Goal: Information Seeking & Learning: Learn about a topic

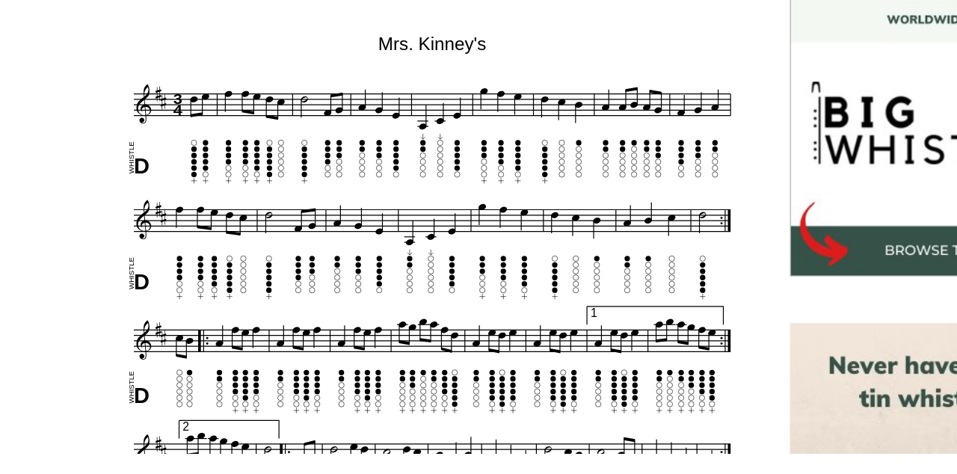
scroll to position [437, 0]
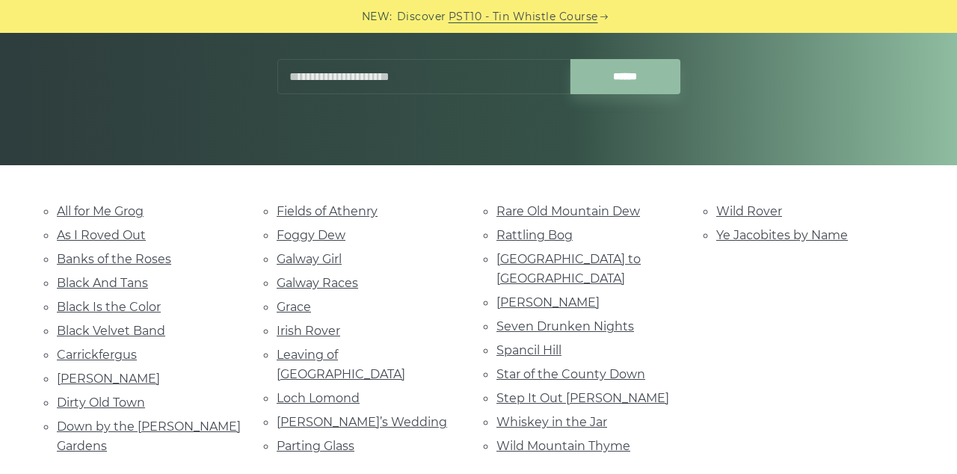
scroll to position [228, 0]
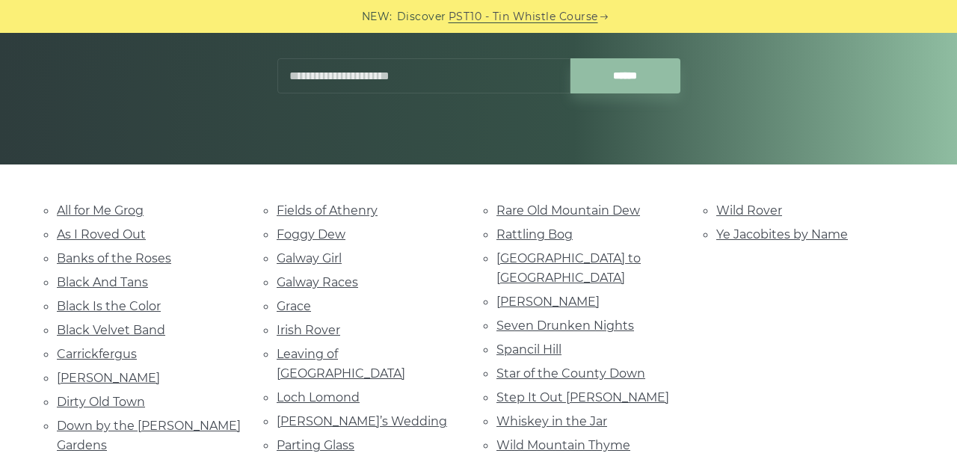
click at [312, 261] on link "Galway Girl" at bounding box center [309, 258] width 65 height 14
click at [304, 257] on ul "Fields of Athenry Foggy Dew Galway Girl Galway Races Grace Irish Rover Leaving …" at bounding box center [369, 327] width 184 height 255
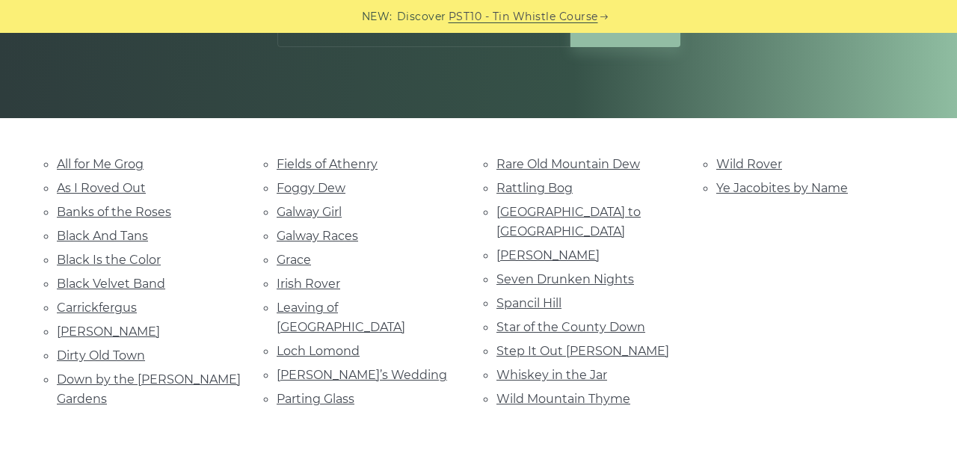
scroll to position [298, 0]
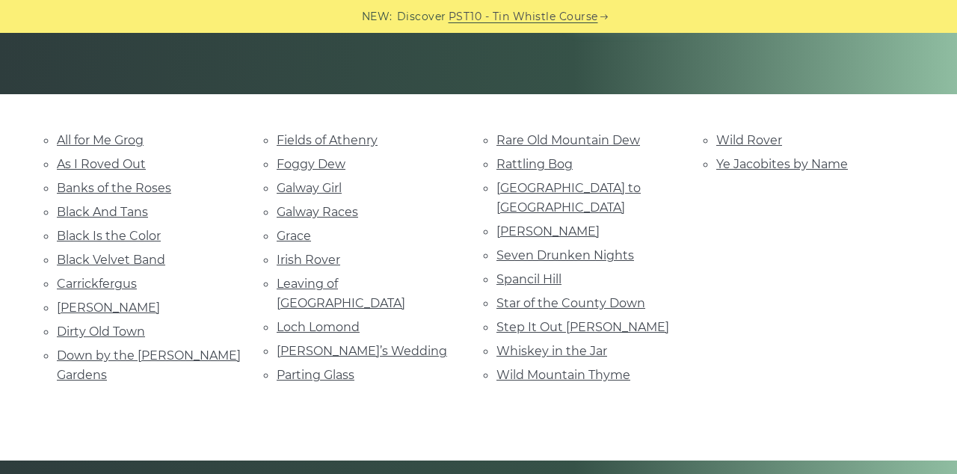
click at [329, 257] on link "Irish Rover" at bounding box center [309, 260] width 64 height 14
click at [341, 368] on link "Parting Glass" at bounding box center [316, 375] width 78 height 14
click at [149, 238] on link "Black Is the Color" at bounding box center [109, 236] width 104 height 14
click at [380, 286] on link "Leaving of Liverpool" at bounding box center [341, 294] width 129 height 34
click at [356, 344] on link "Marie’s Wedding" at bounding box center [362, 351] width 170 height 14
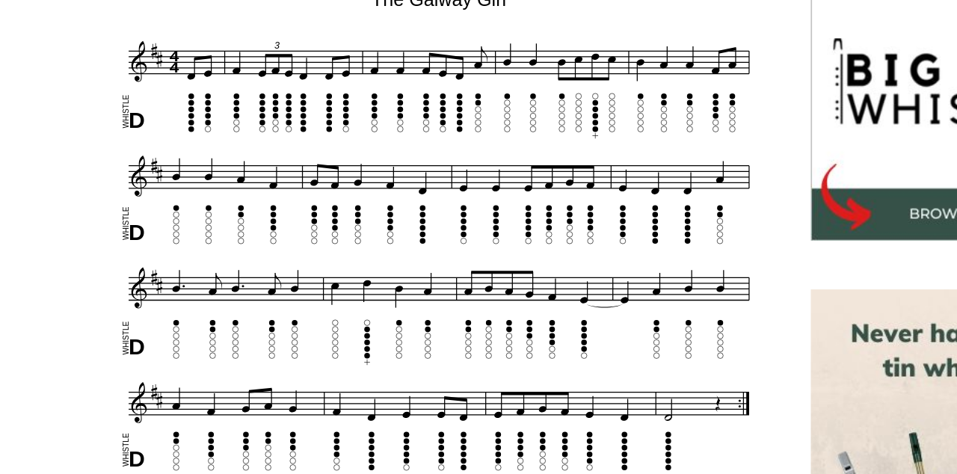
scroll to position [425, 0]
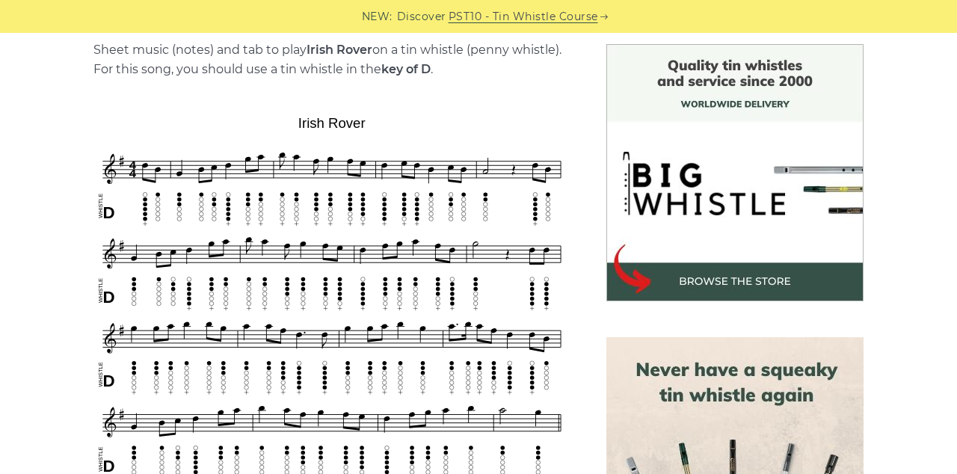
scroll to position [386, 0]
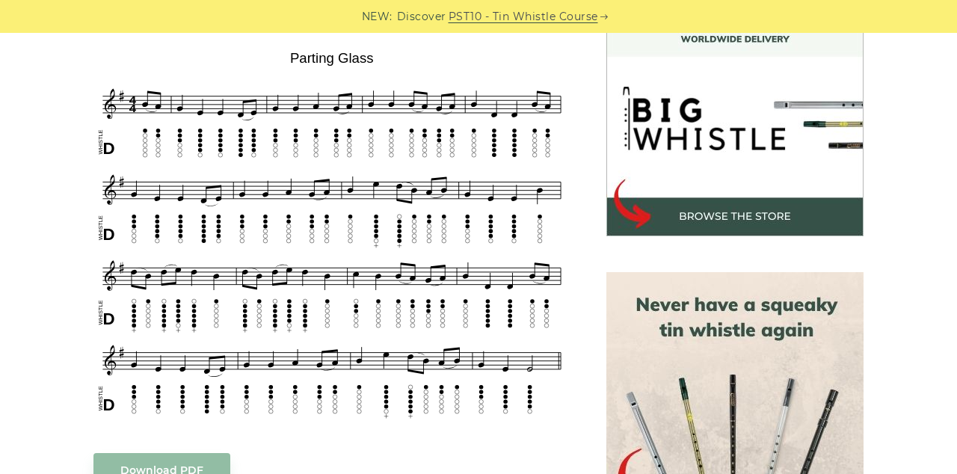
scroll to position [449, 0]
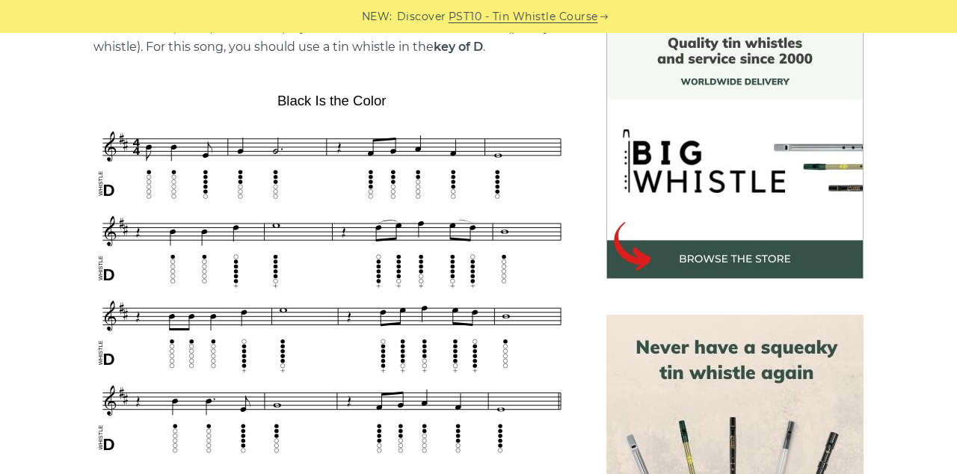
scroll to position [440, 0]
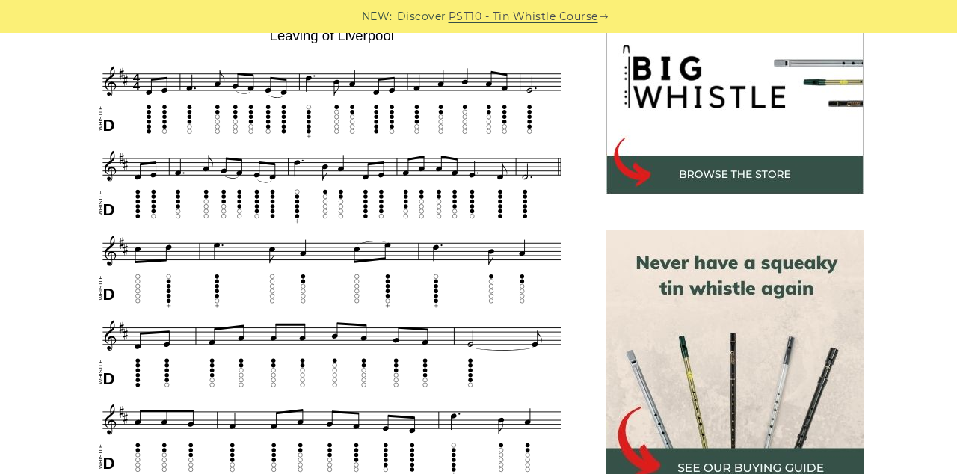
scroll to position [492, 0]
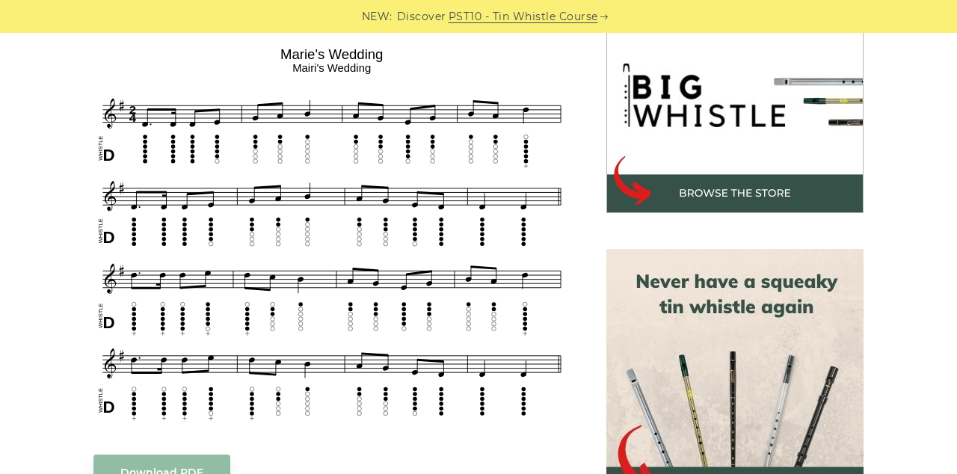
scroll to position [467, 0]
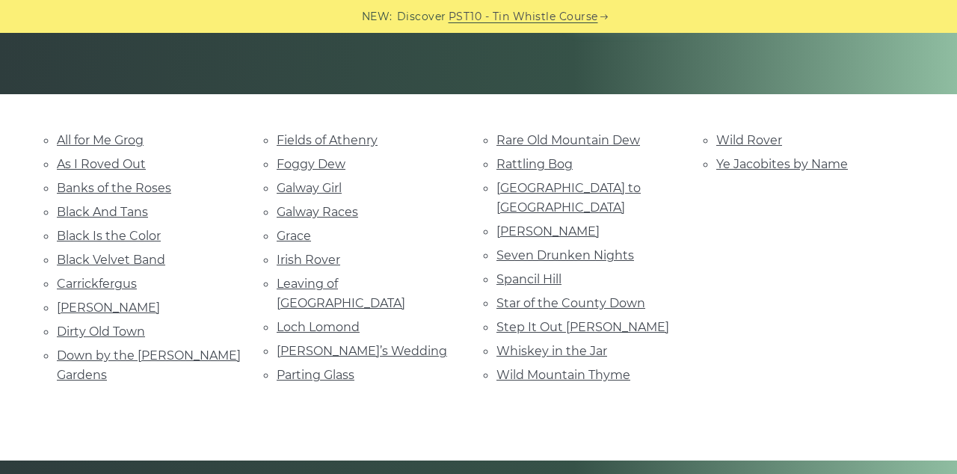
click at [323, 164] on link "Foggy Dew" at bounding box center [311, 164] width 69 height 14
click at [292, 240] on link "Grace" at bounding box center [294, 236] width 34 height 14
click at [138, 187] on link "Banks of the Roses" at bounding box center [114, 188] width 114 height 14
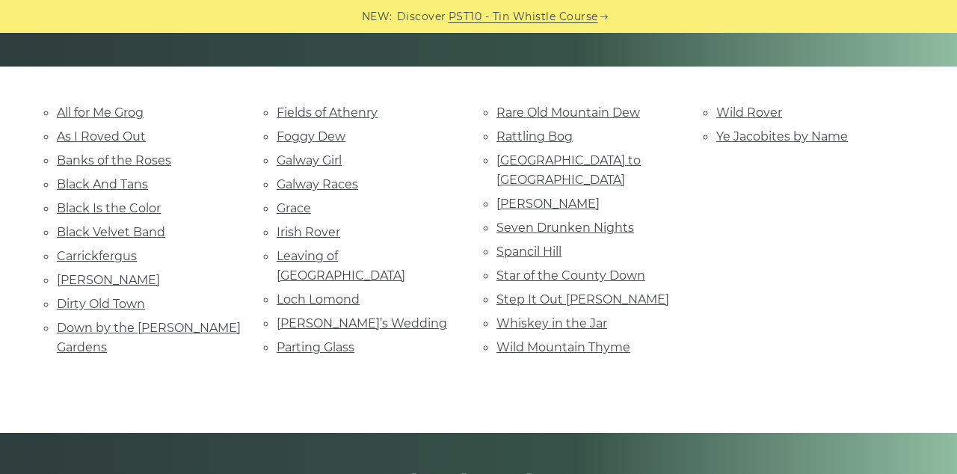
click at [550, 245] on link "Spancil Hill" at bounding box center [529, 252] width 65 height 14
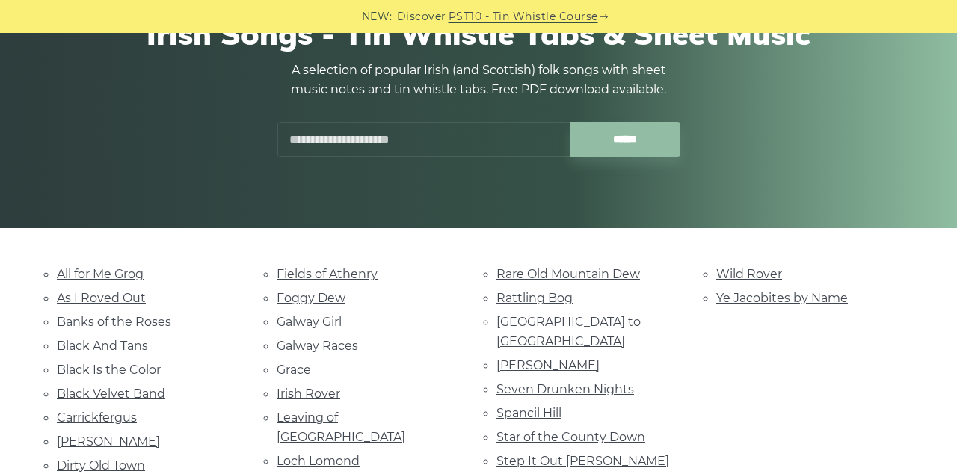
scroll to position [165, 0]
click at [610, 326] on link "[GEOGRAPHIC_DATA] to [GEOGRAPHIC_DATA]" at bounding box center [569, 332] width 144 height 34
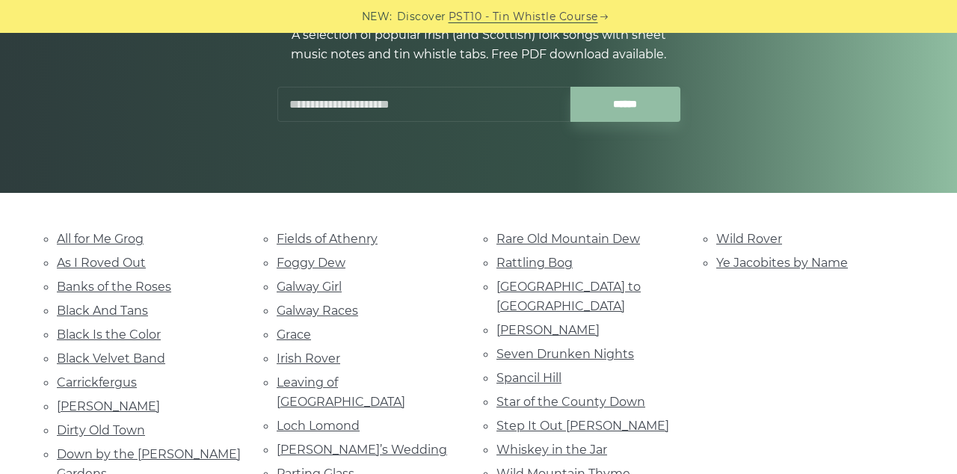
scroll to position [235, 0]
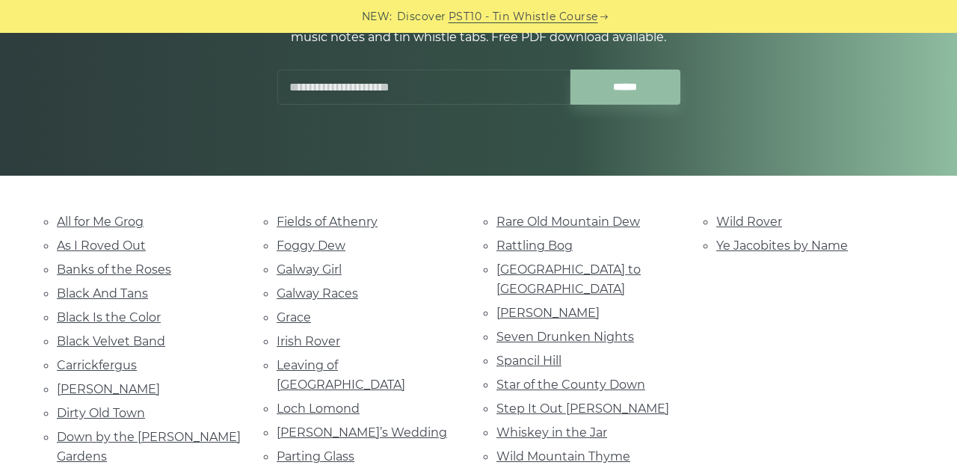
click at [630, 378] on link "Star of the County Down" at bounding box center [571, 385] width 149 height 14
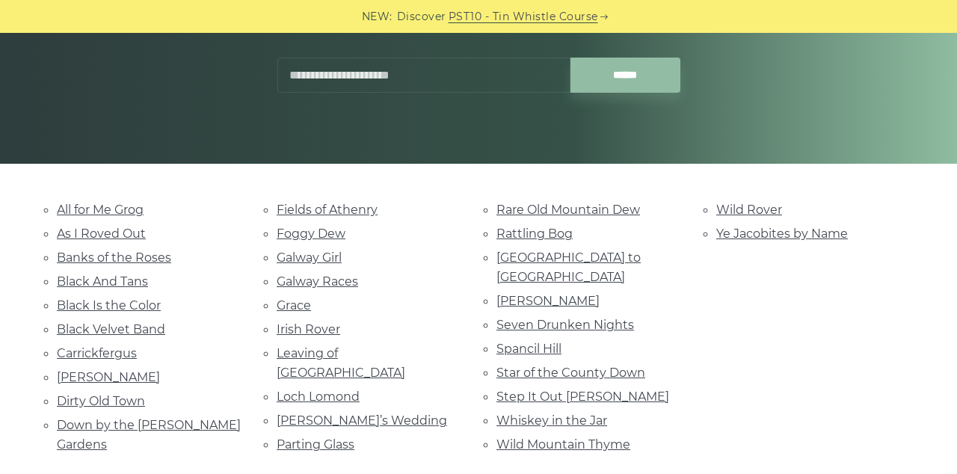
scroll to position [287, 0]
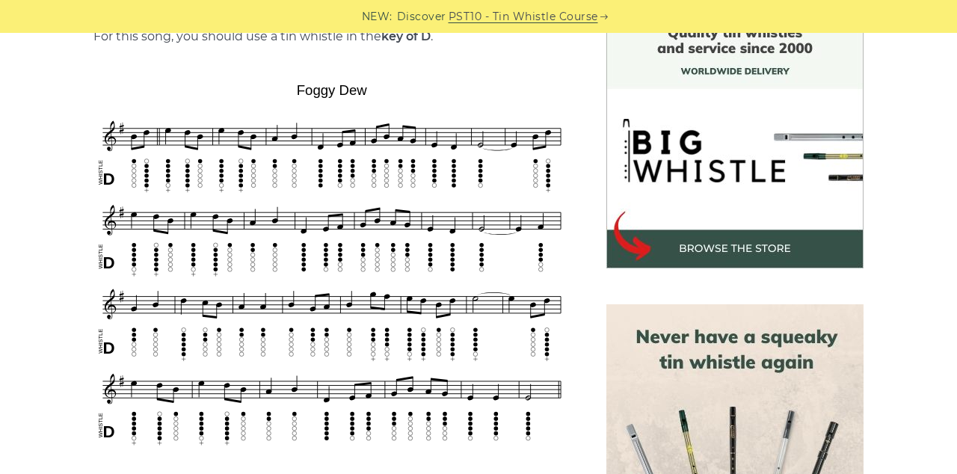
scroll to position [417, 0]
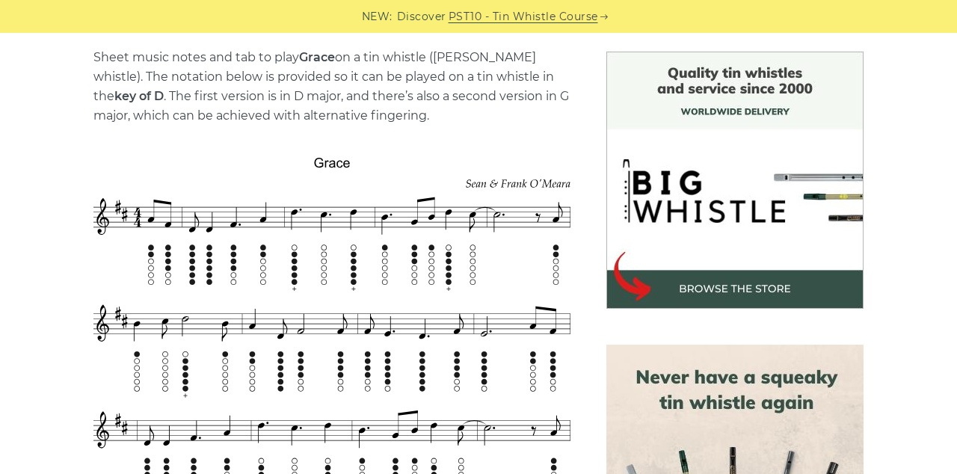
scroll to position [381, 0]
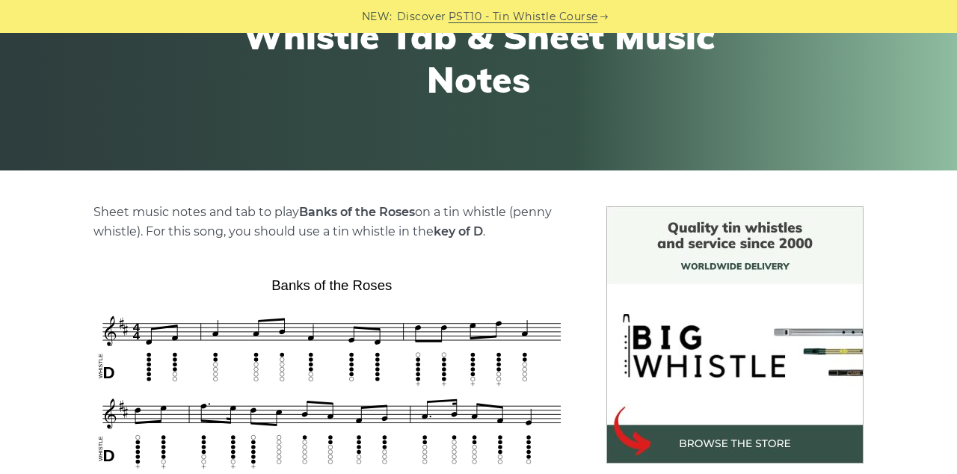
scroll to position [224, 0]
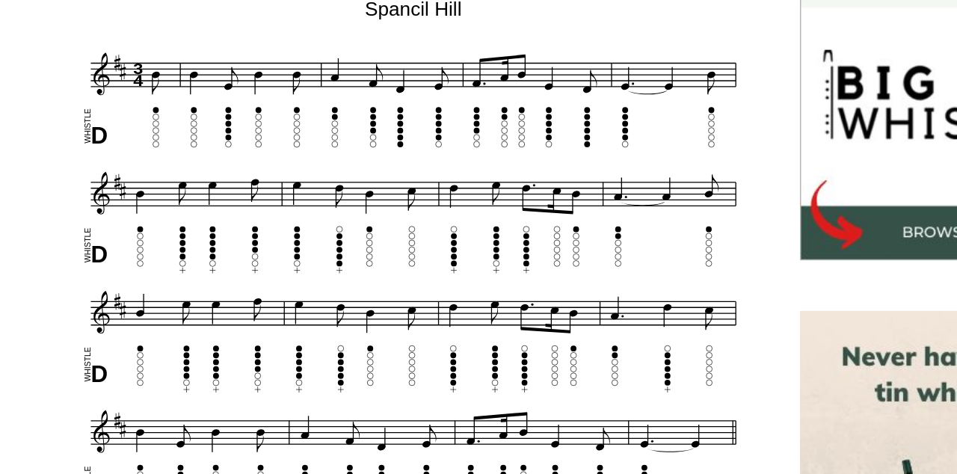
scroll to position [409, 0]
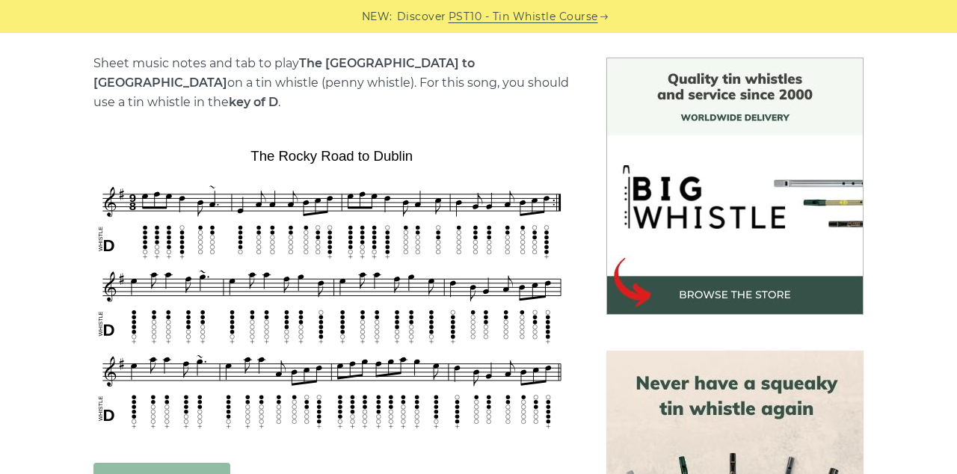
scroll to position [359, 0]
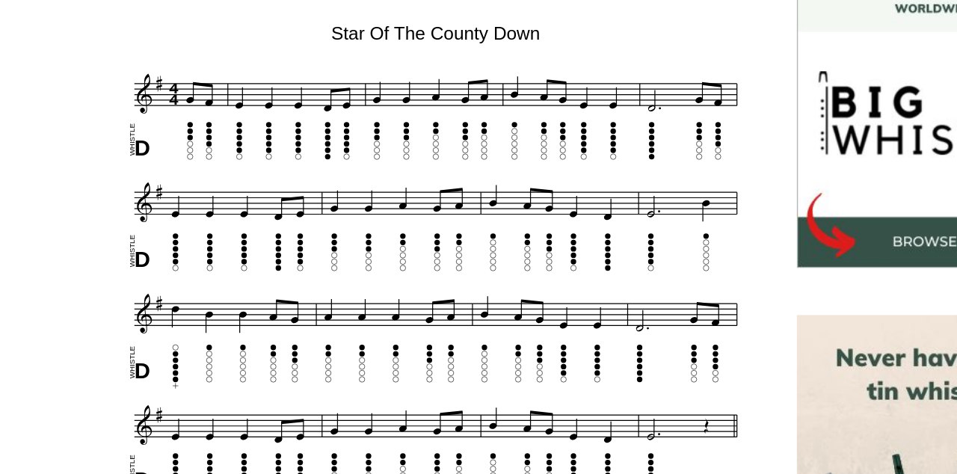
scroll to position [403, 0]
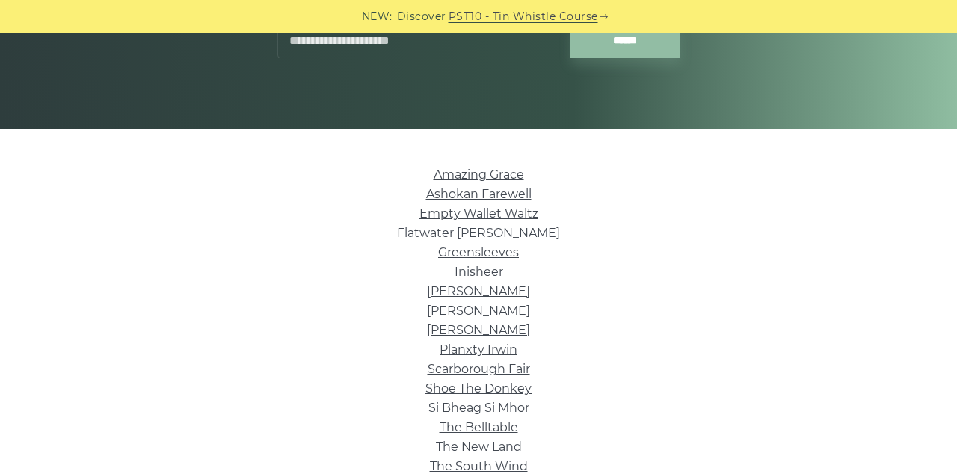
scroll to position [265, 0]
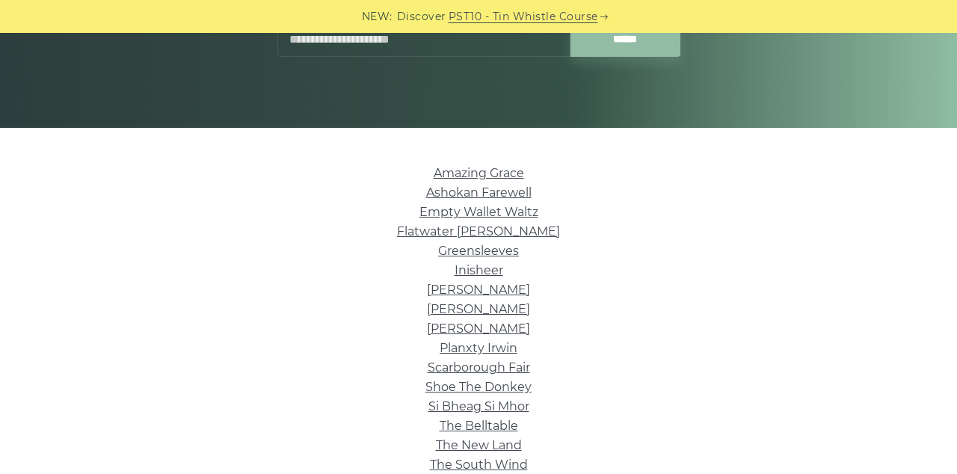
click at [509, 290] on link "Margaret’s Waltz" at bounding box center [478, 290] width 103 height 14
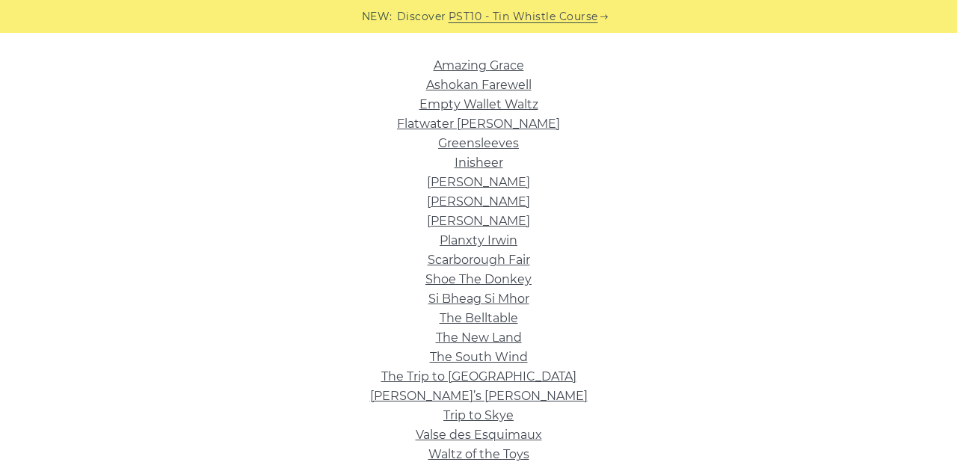
scroll to position [360, 0]
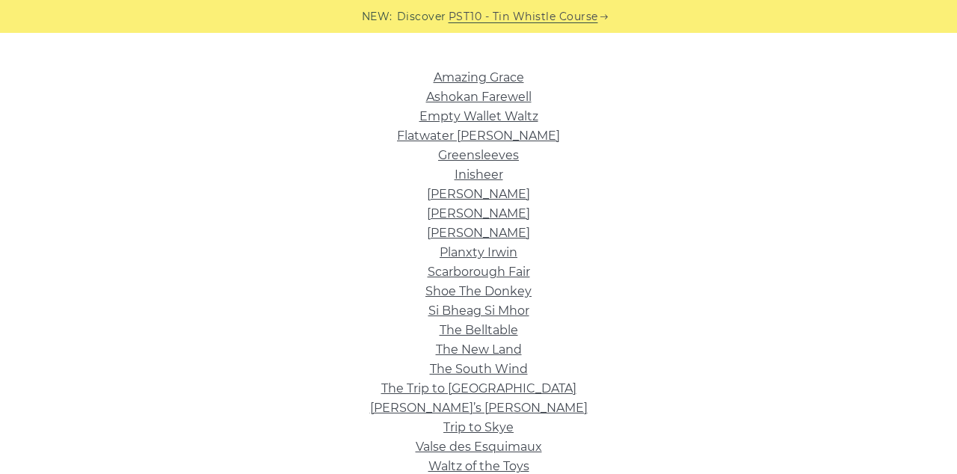
click at [525, 277] on link "Scarborough Fair" at bounding box center [479, 272] width 102 height 14
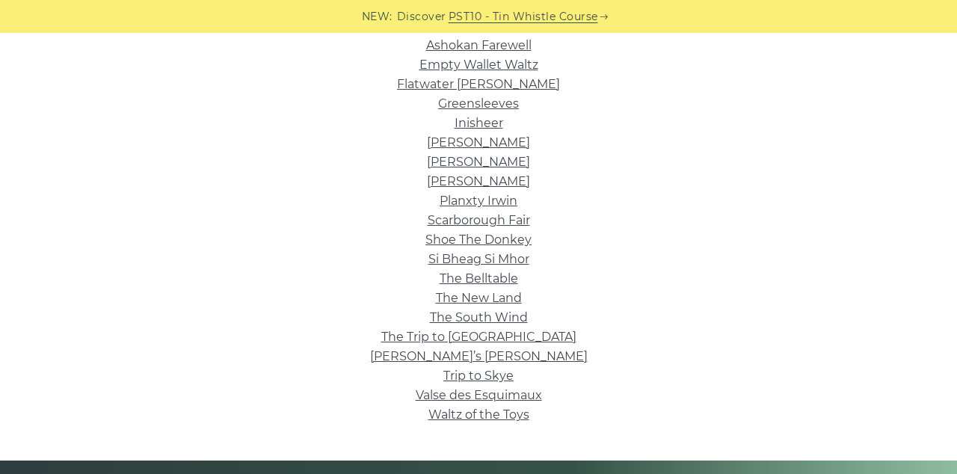
scroll to position [413, 0]
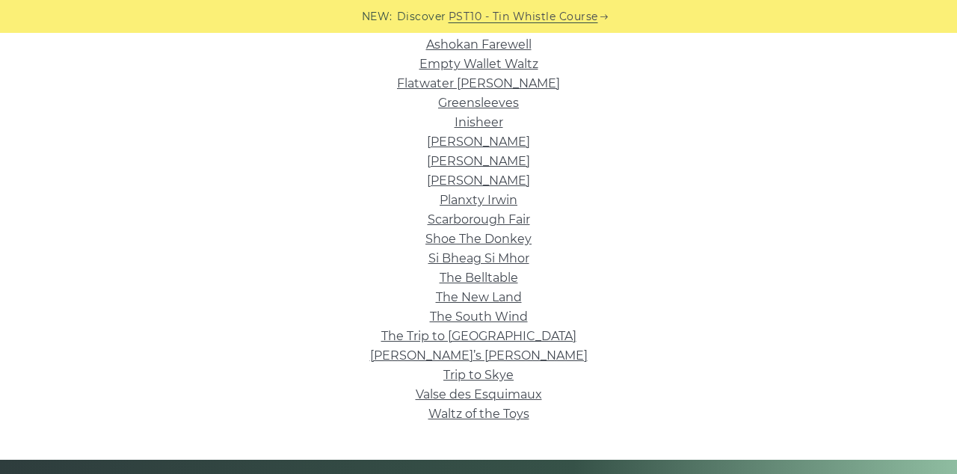
click at [494, 242] on link "Shoe The Donkey" at bounding box center [478, 239] width 106 height 14
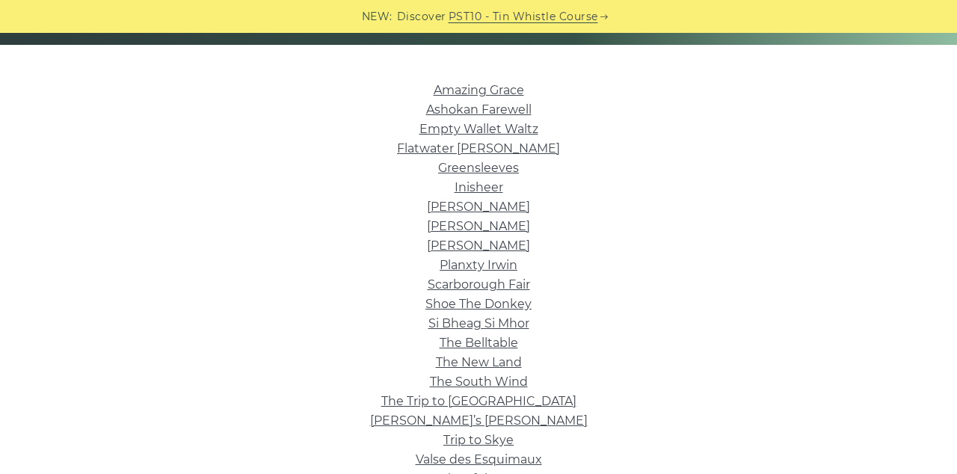
scroll to position [347, 0]
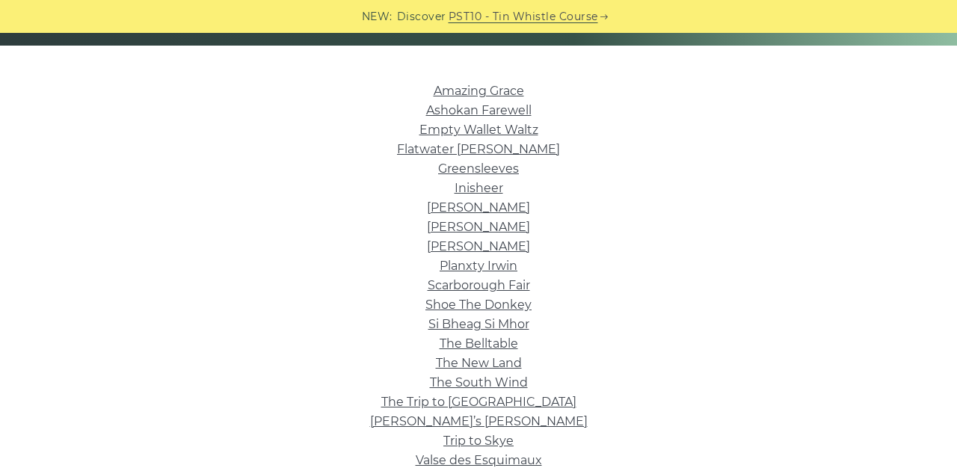
click at [476, 191] on link "Inisheer" at bounding box center [479, 188] width 49 height 14
click at [482, 144] on link "Flatwater Fran" at bounding box center [478, 149] width 163 height 14
click at [497, 111] on link "Ashokan Farewell" at bounding box center [478, 110] width 105 height 14
click at [506, 128] on link "Empty Wallet Waltz" at bounding box center [478, 130] width 119 height 14
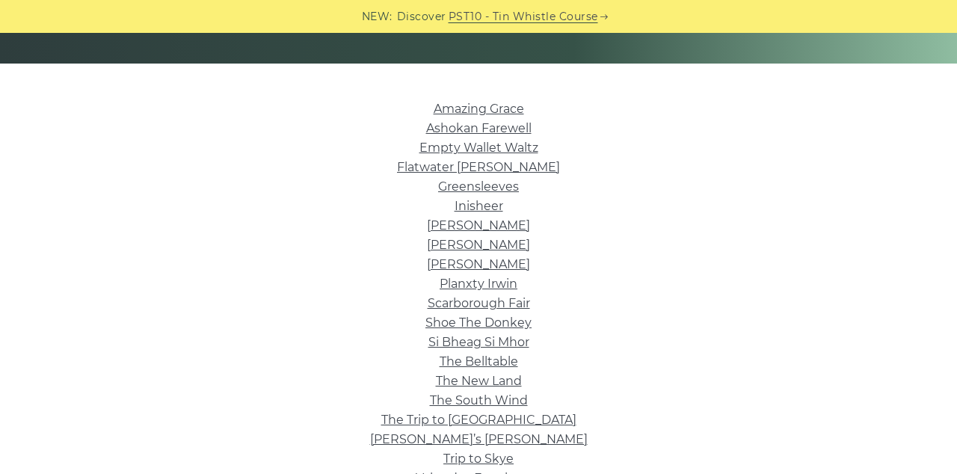
click at [486, 278] on link "Planxty Irwin" at bounding box center [479, 284] width 78 height 14
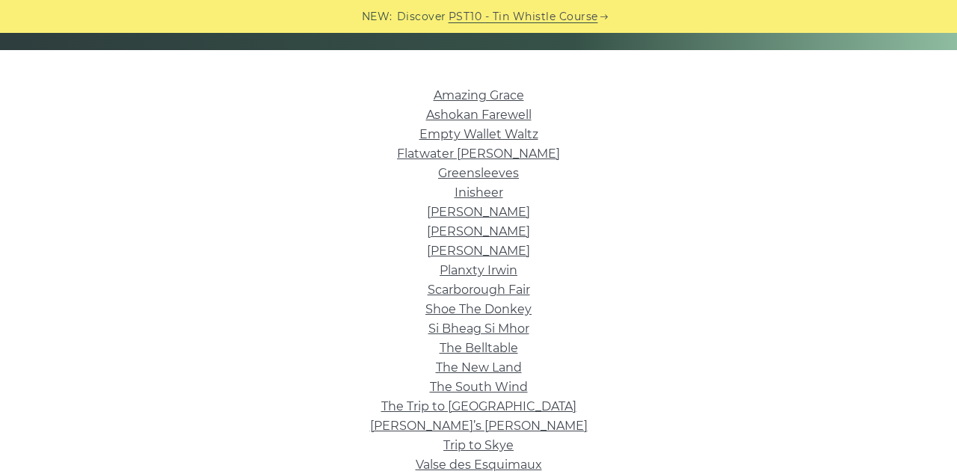
scroll to position [344, 0]
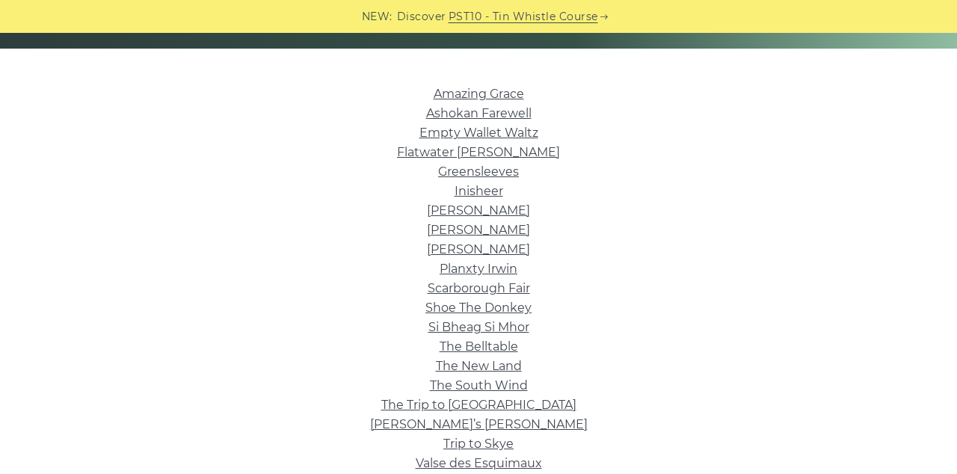
click at [485, 401] on link "The Trip to Broadford" at bounding box center [478, 405] width 195 height 14
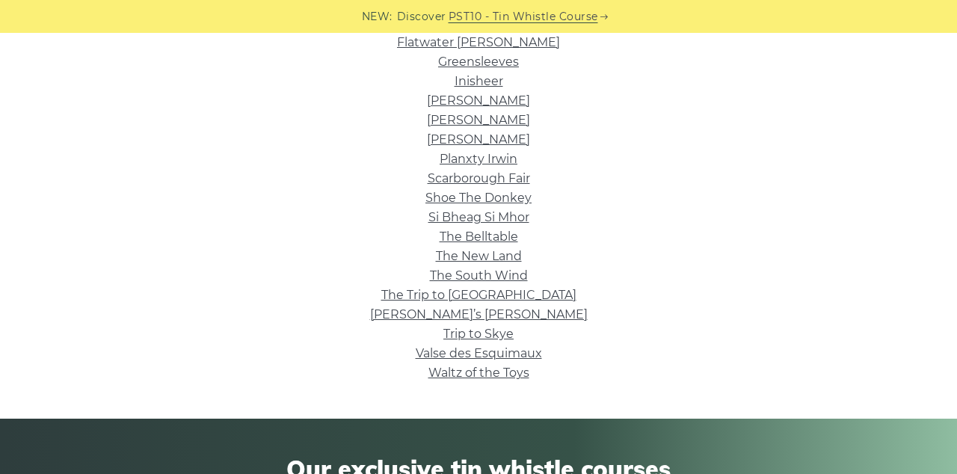
scroll to position [455, 0]
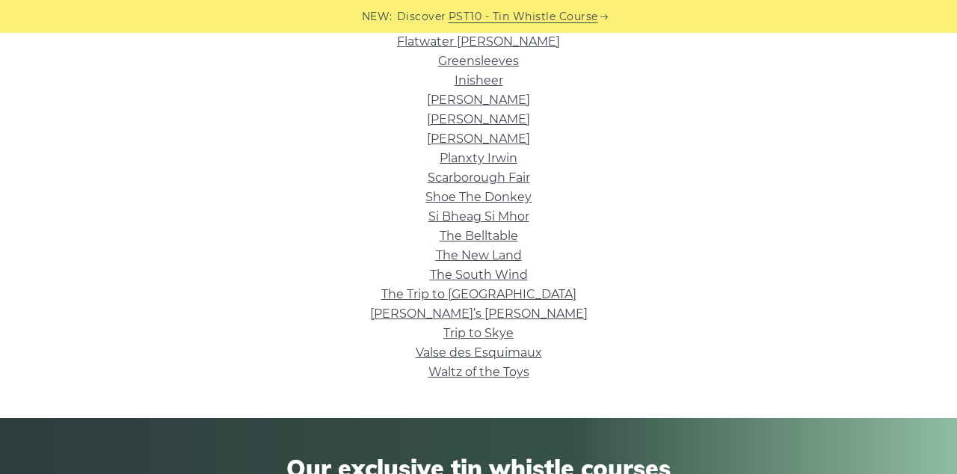
click at [488, 259] on link "The New Land" at bounding box center [479, 255] width 86 height 14
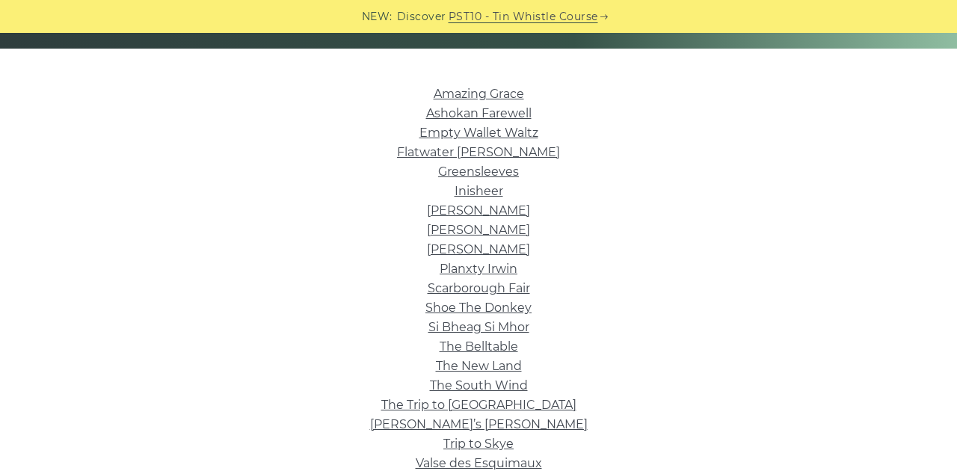
scroll to position [351, 0]
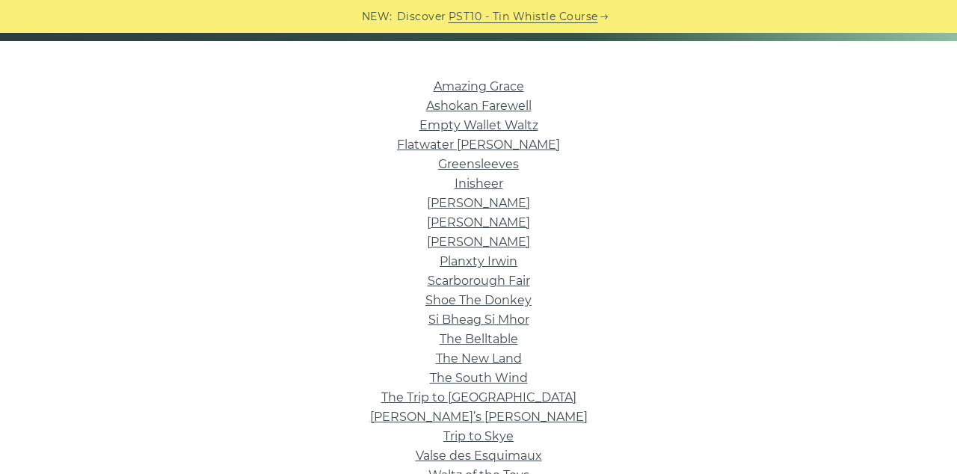
click at [495, 339] on link "The Belltable" at bounding box center [479, 339] width 79 height 14
click at [486, 317] on link "Si­ Bheag Si­ Mhor" at bounding box center [478, 320] width 101 height 14
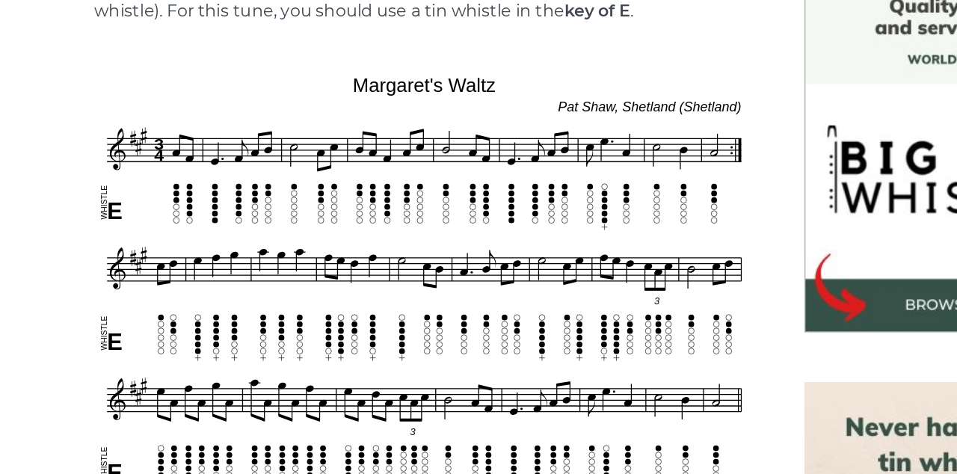
scroll to position [369, 0]
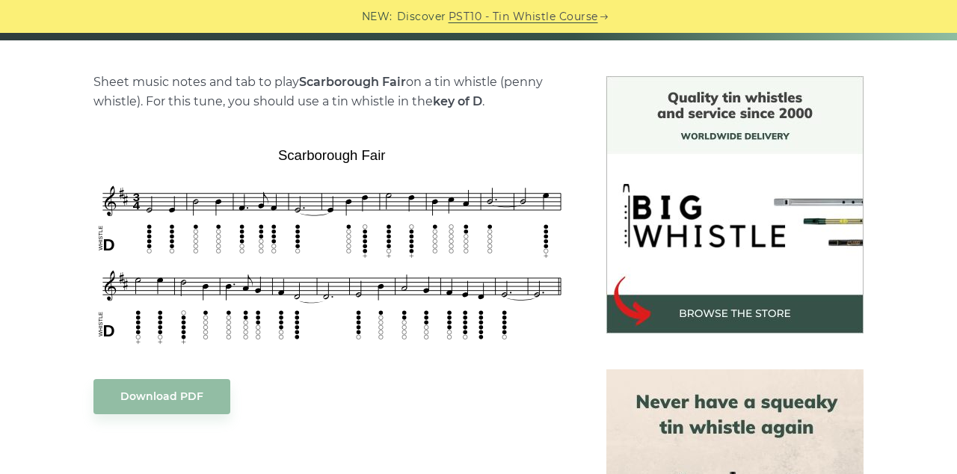
scroll to position [354, 0]
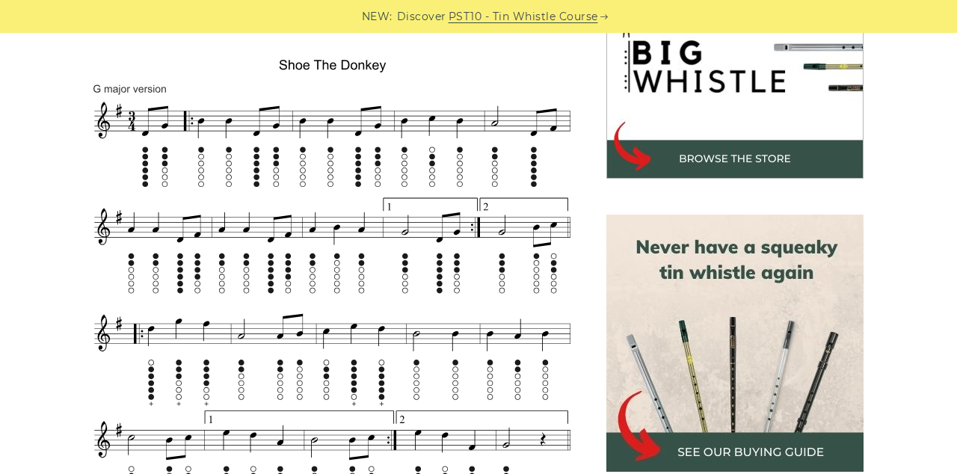
scroll to position [505, 0]
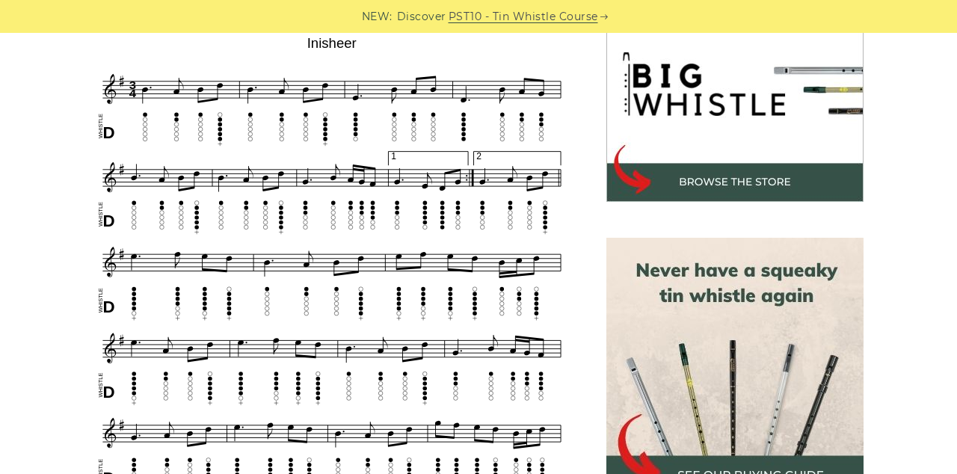
scroll to position [492, 0]
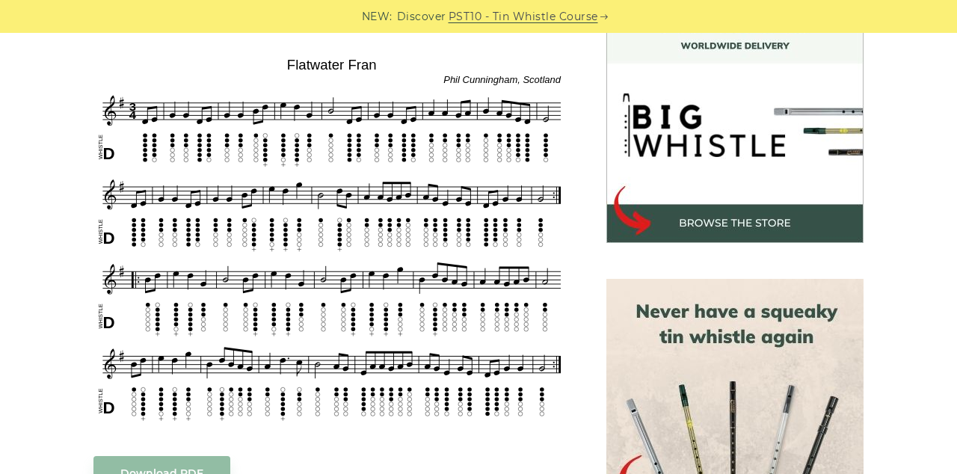
scroll to position [443, 0]
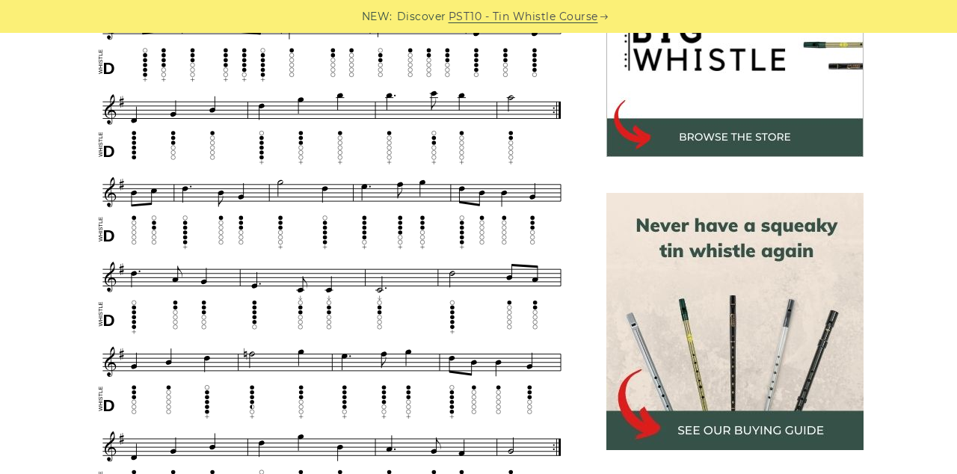
scroll to position [526, 0]
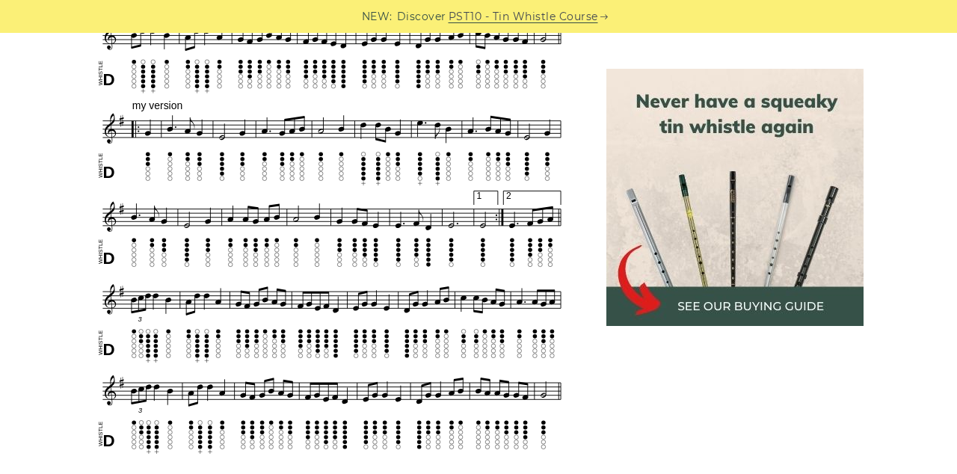
scroll to position [781, 0]
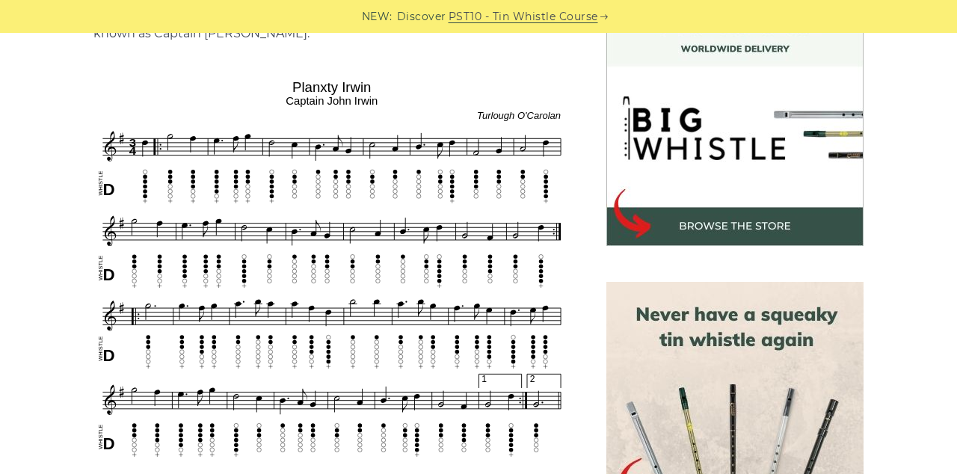
scroll to position [431, 0]
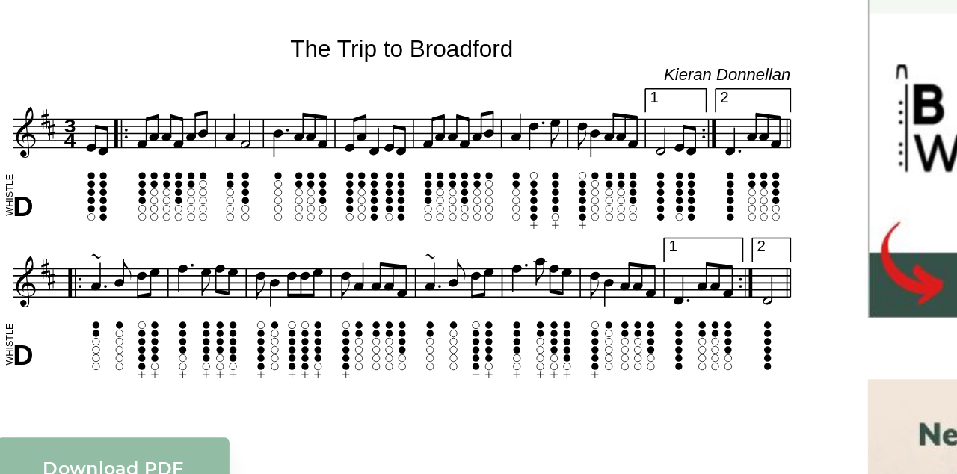
scroll to position [364, 0]
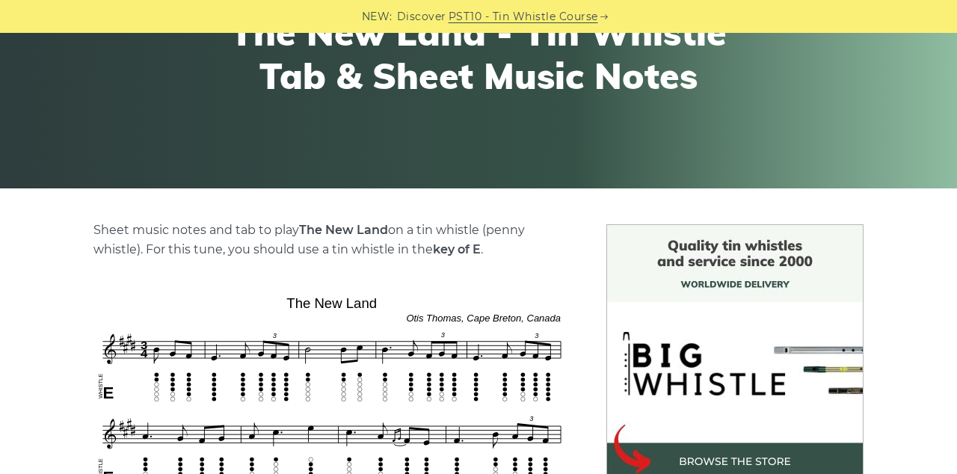
scroll to position [206, 0]
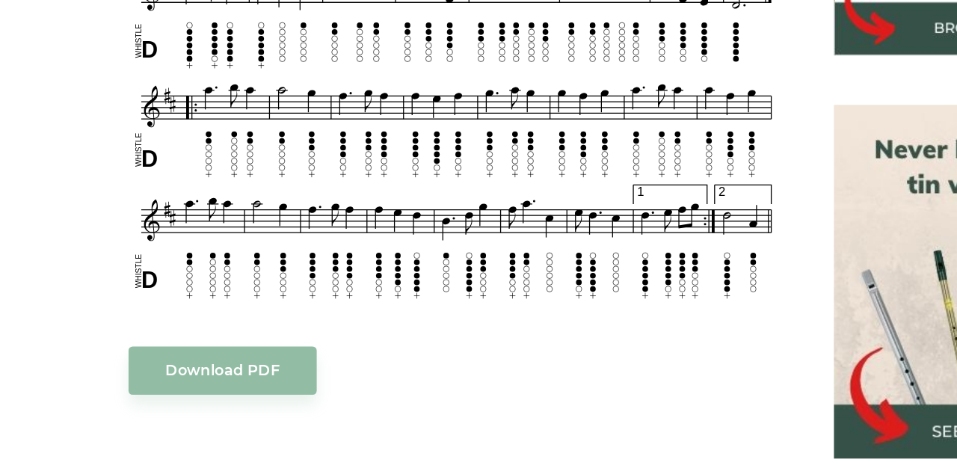
scroll to position [505, 0]
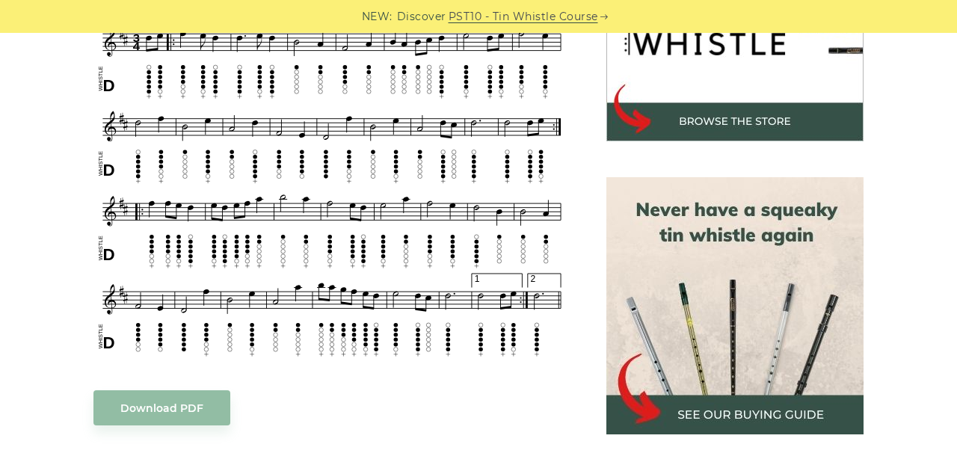
scroll to position [546, 0]
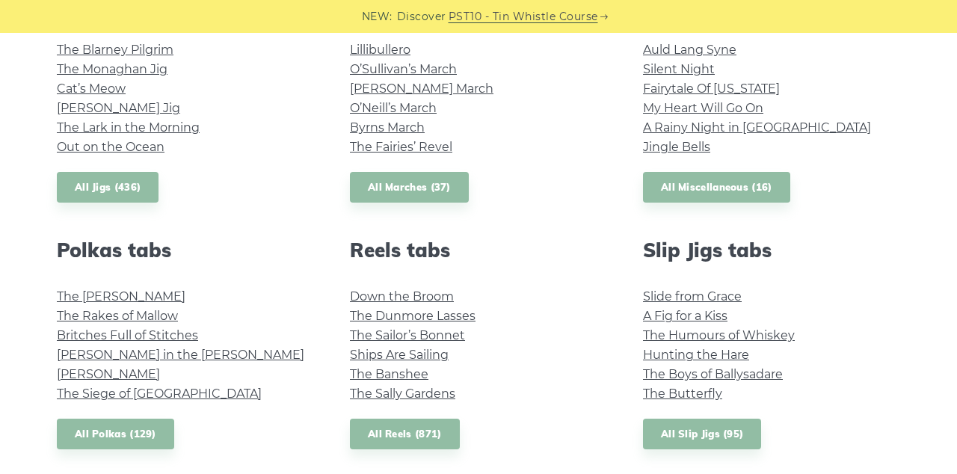
scroll to position [926, 0]
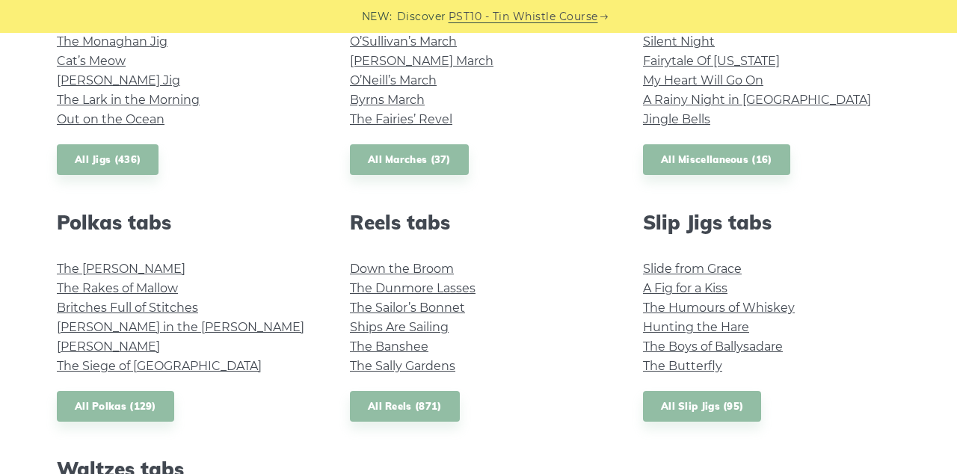
click at [425, 310] on link "The Sailor’s Bonnet" at bounding box center [407, 308] width 115 height 14
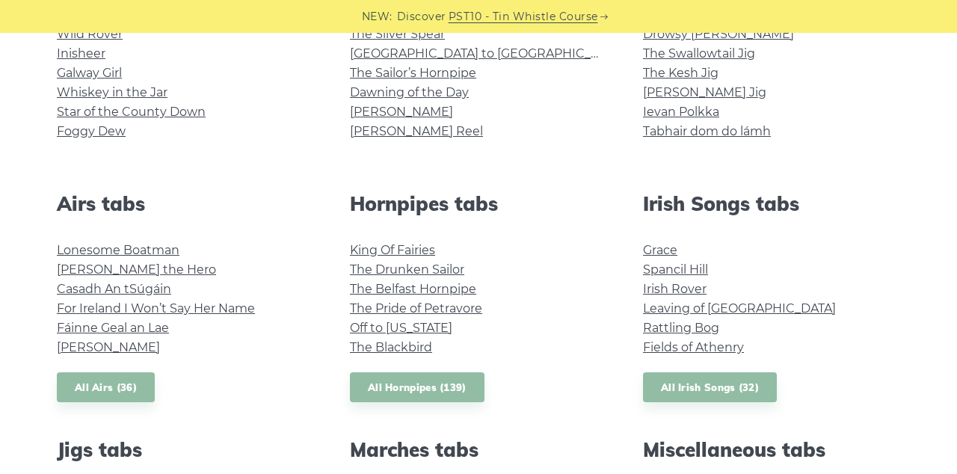
scroll to position [452, 0]
click at [440, 295] on link "The Belfast Hornpipe" at bounding box center [413, 290] width 126 height 14
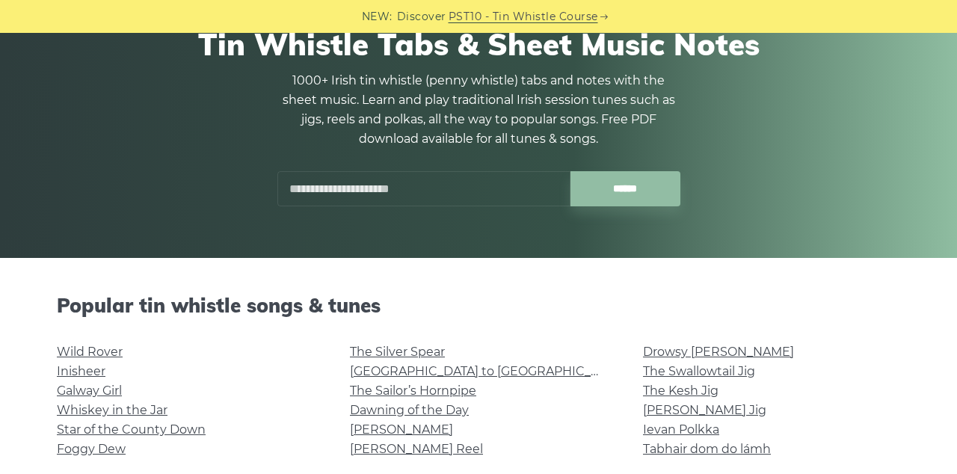
scroll to position [130, 0]
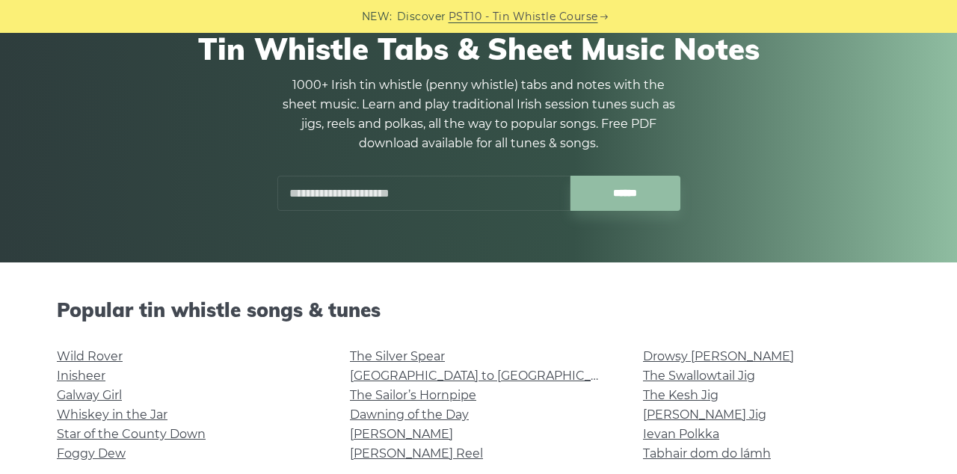
click at [345, 197] on input "text" at bounding box center [423, 193] width 293 height 35
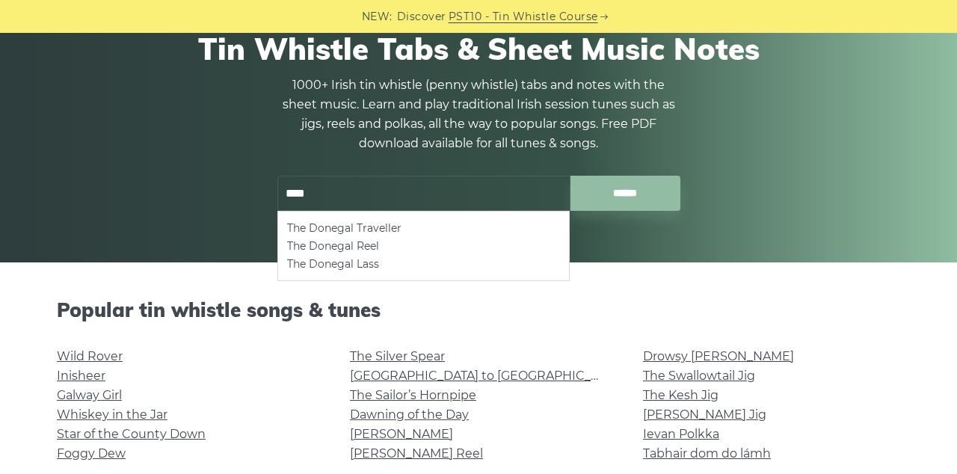
click at [334, 248] on li "The Donegal Reel" at bounding box center [424, 246] width 274 height 18
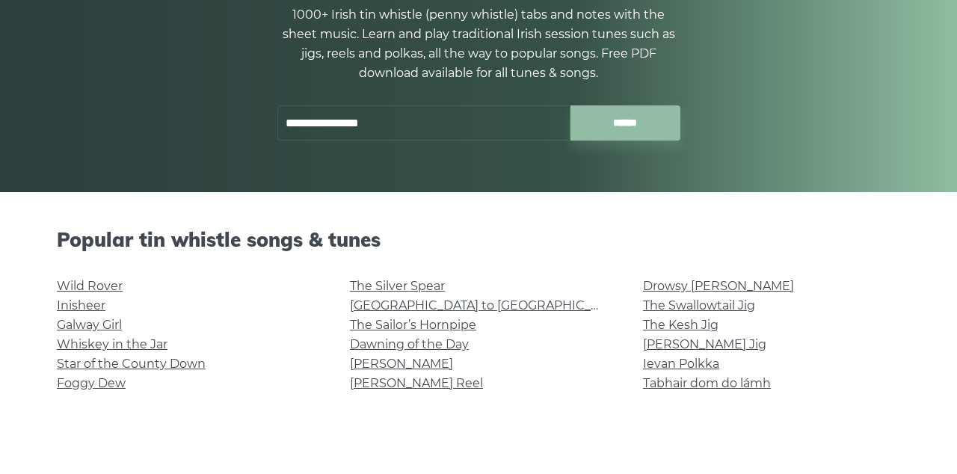
type input "**********"
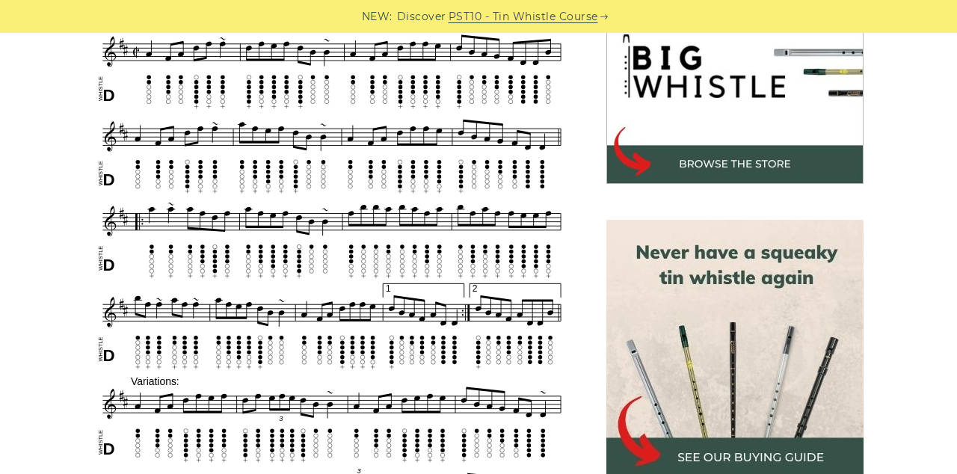
scroll to position [501, 0]
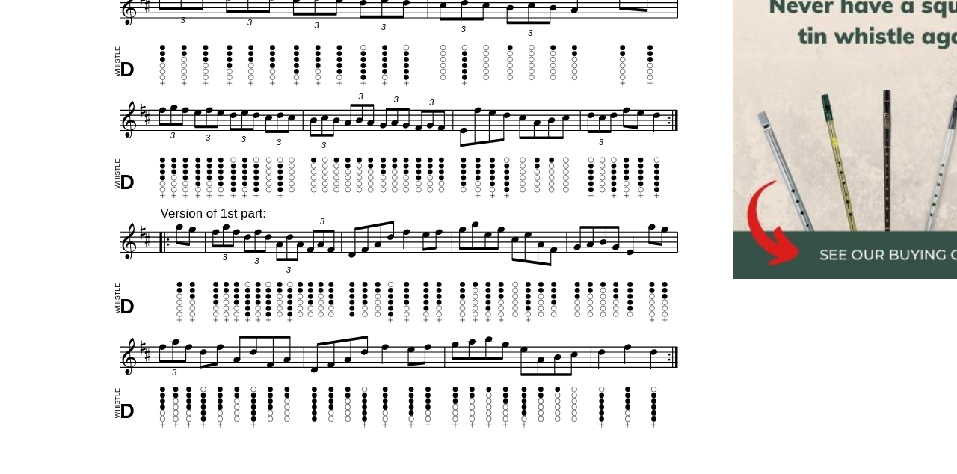
scroll to position [924, 0]
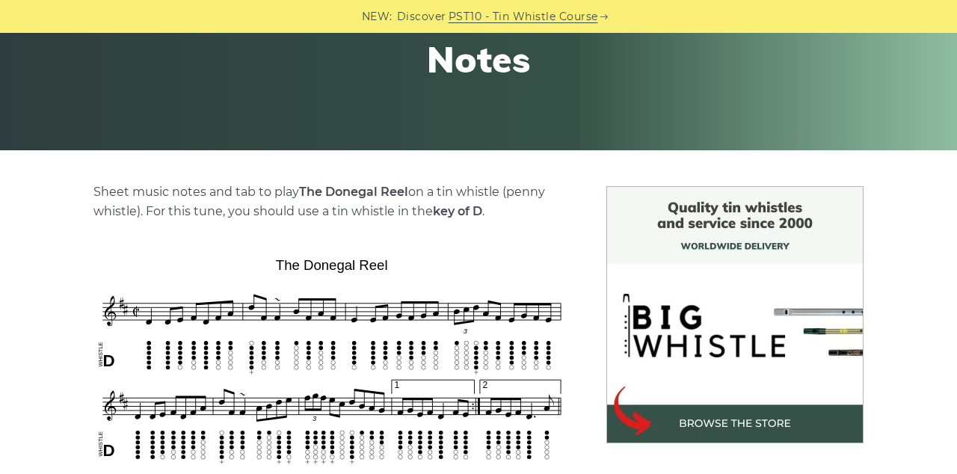
scroll to position [272, 0]
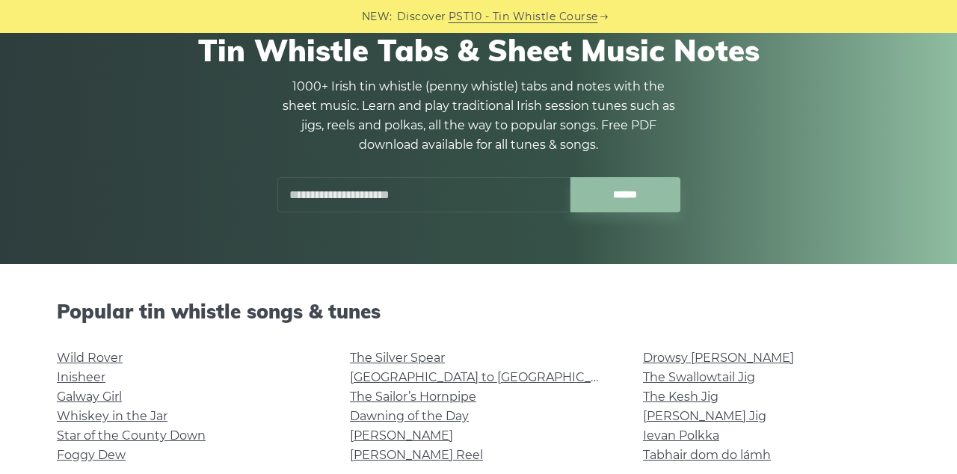
scroll to position [129, 0]
click at [431, 356] on link "The Silver Spear" at bounding box center [397, 358] width 95 height 14
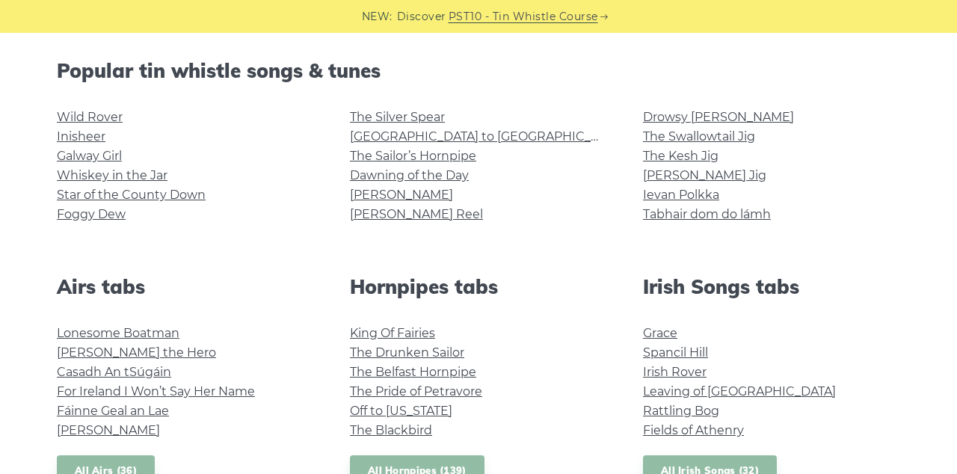
scroll to position [371, 0]
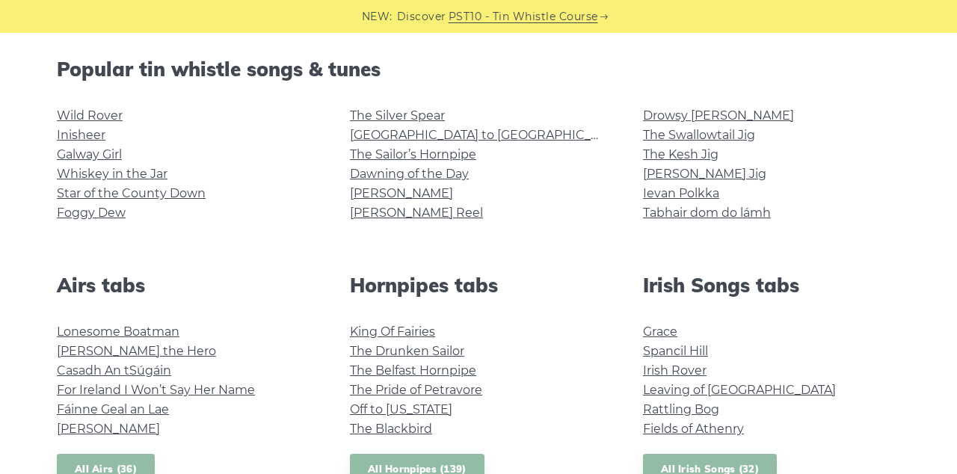
click at [423, 409] on link "Off to California" at bounding box center [401, 409] width 102 height 14
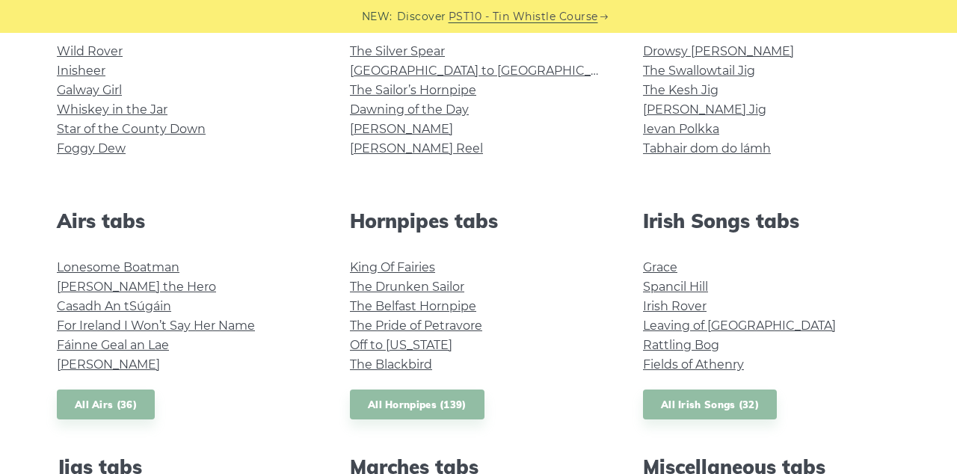
scroll to position [434, 0]
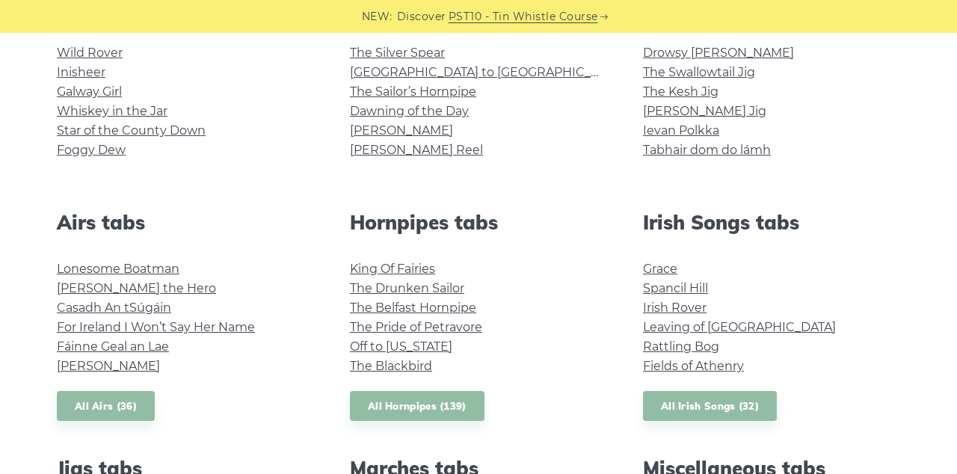
click at [200, 332] on link "For Ireland I Won’t Say Her Name" at bounding box center [156, 327] width 198 height 14
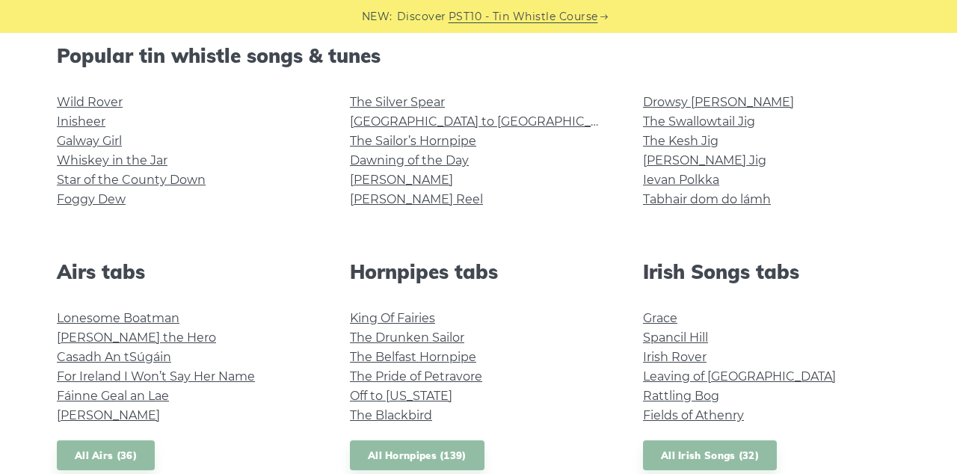
scroll to position [384, 0]
click at [695, 144] on link "The Kesh Jig" at bounding box center [681, 142] width 76 height 14
click at [181, 184] on link "Star of the County Down" at bounding box center [131, 180] width 149 height 14
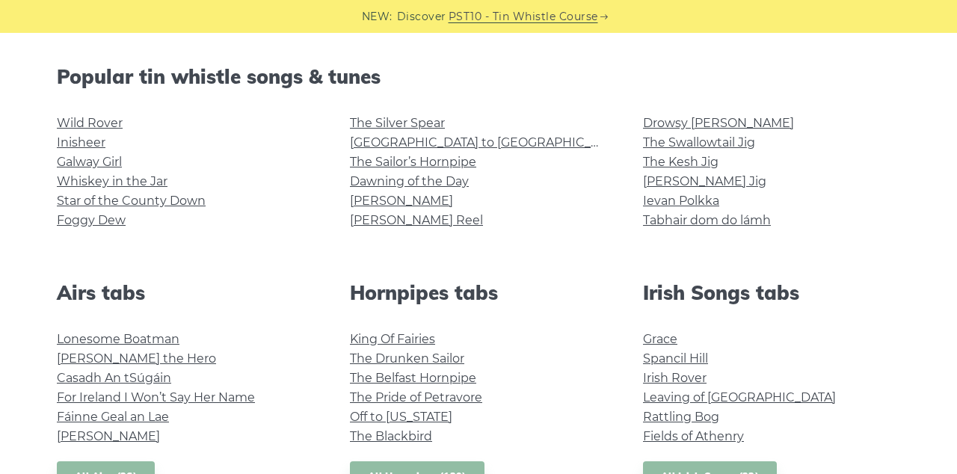
click at [441, 380] on link "The Belfast Hornpipe" at bounding box center [413, 378] width 126 height 14
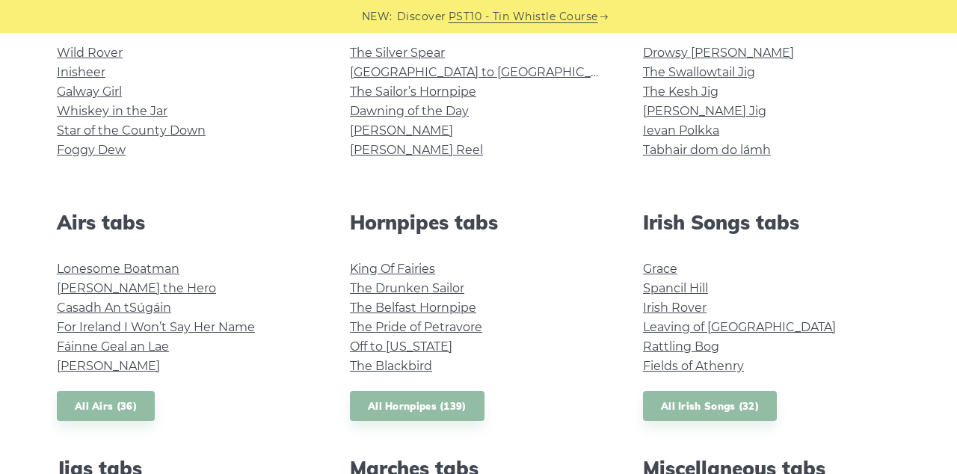
scroll to position [408, 0]
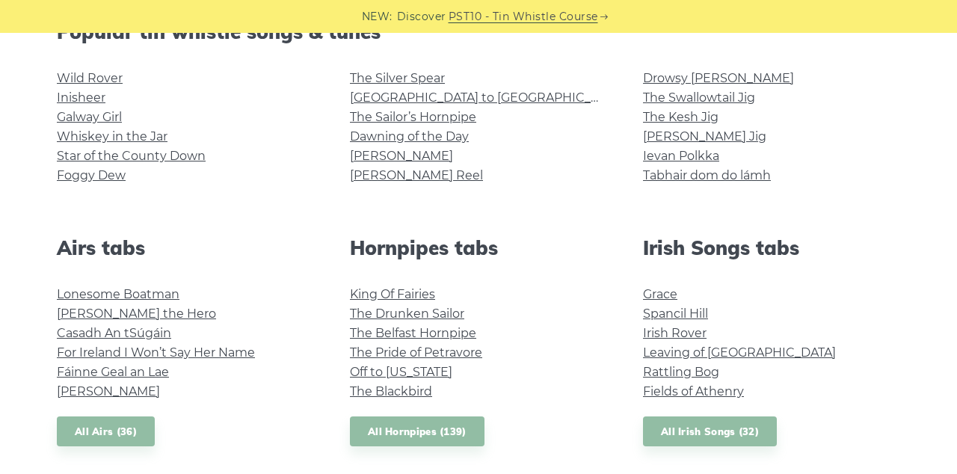
click at [131, 396] on link "Planxty Davis" at bounding box center [108, 391] width 103 height 14
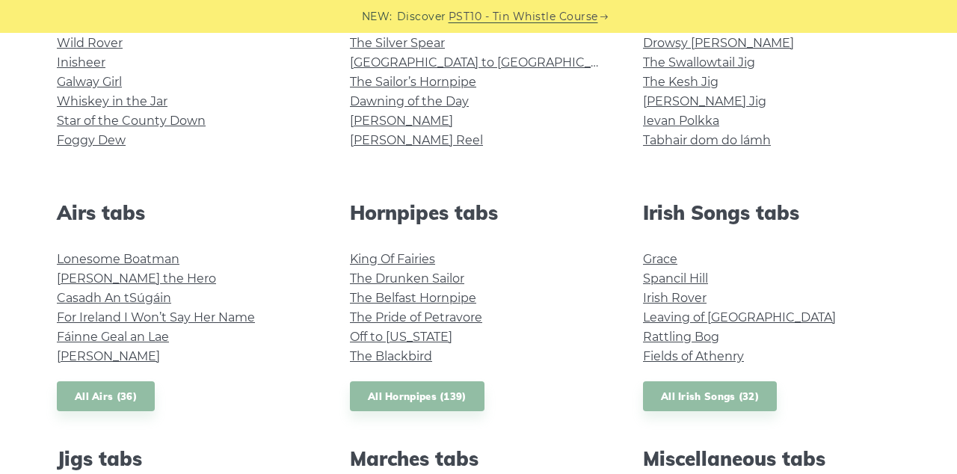
scroll to position [479, 0]
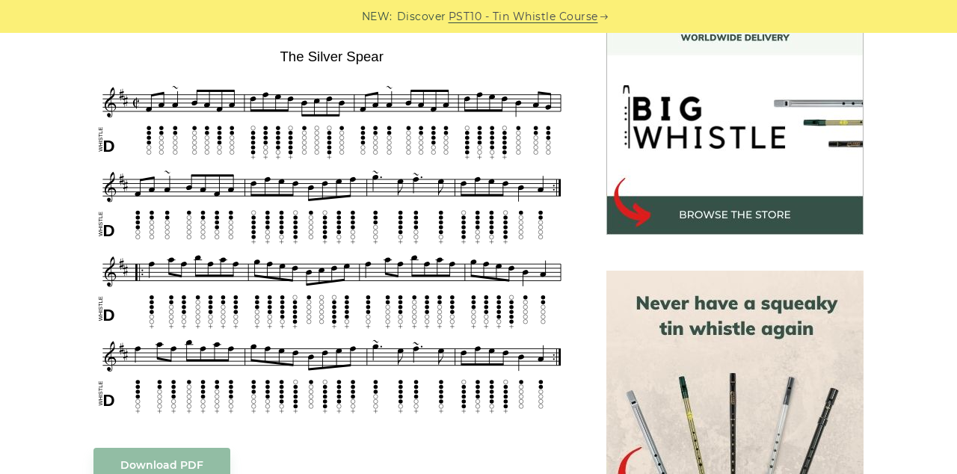
scroll to position [450, 0]
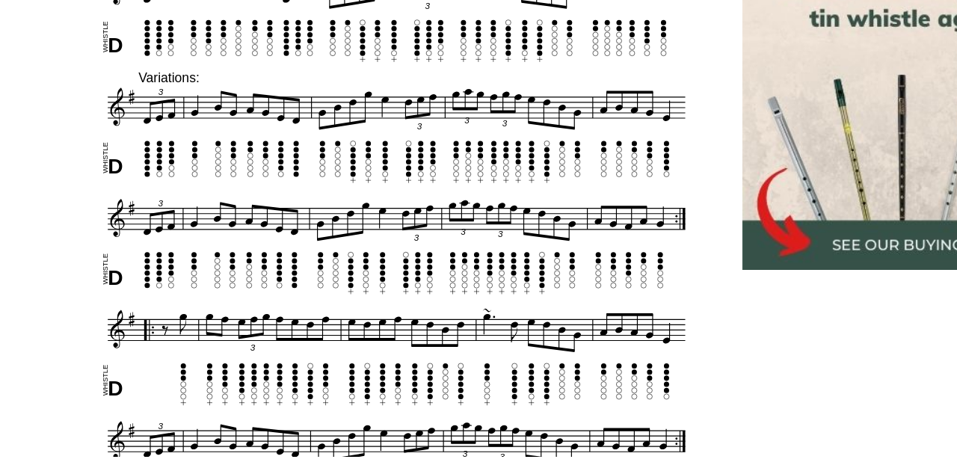
scroll to position [718, 0]
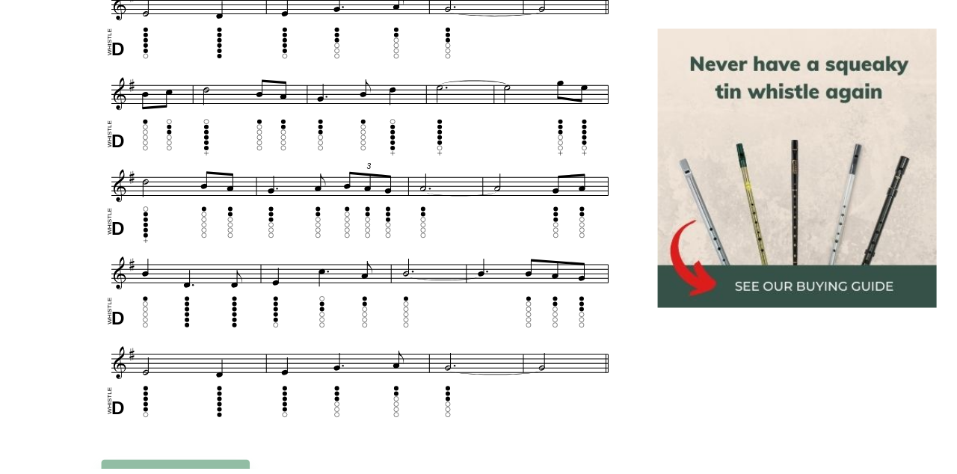
scroll to position [790, 0]
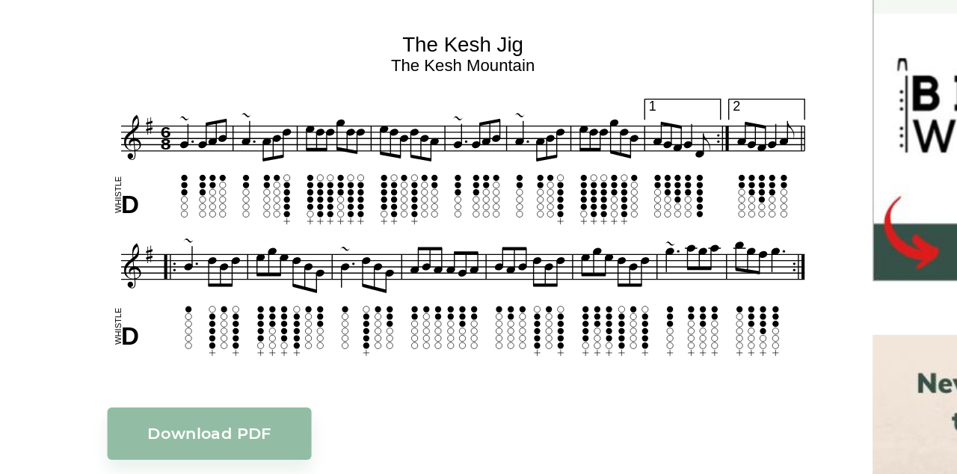
scroll to position [354, 0]
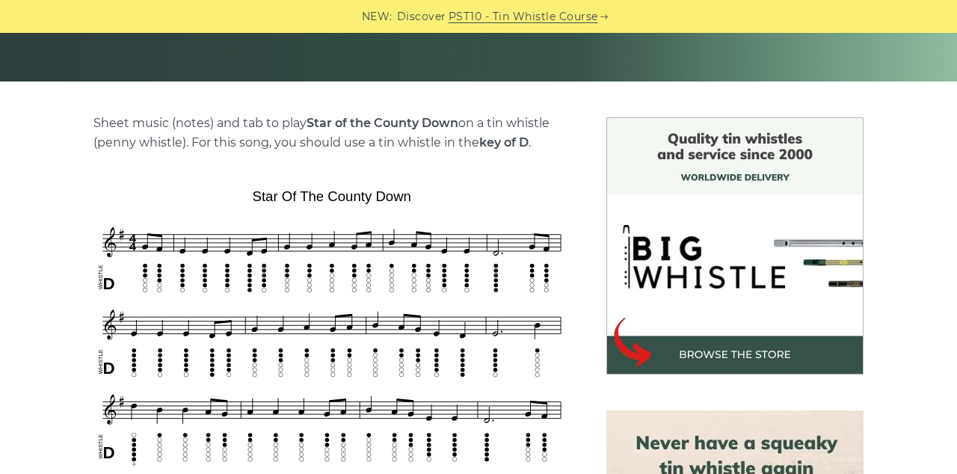
scroll to position [313, 0]
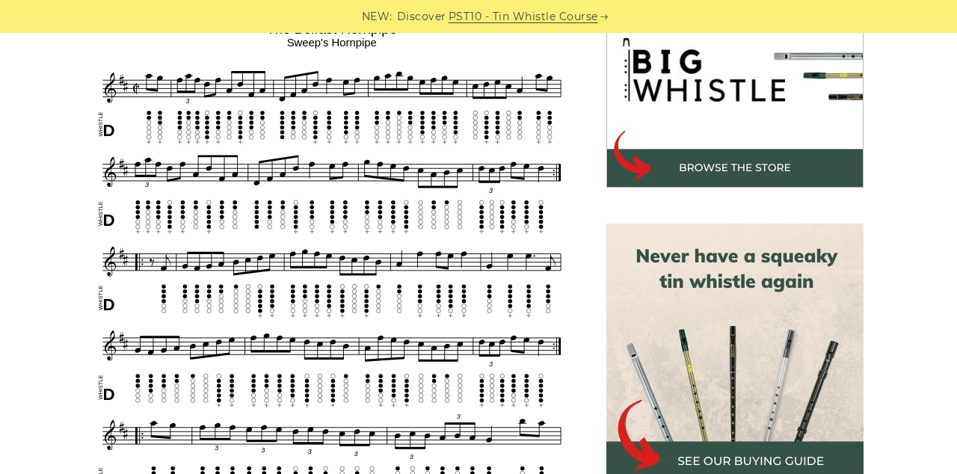
scroll to position [495, 0]
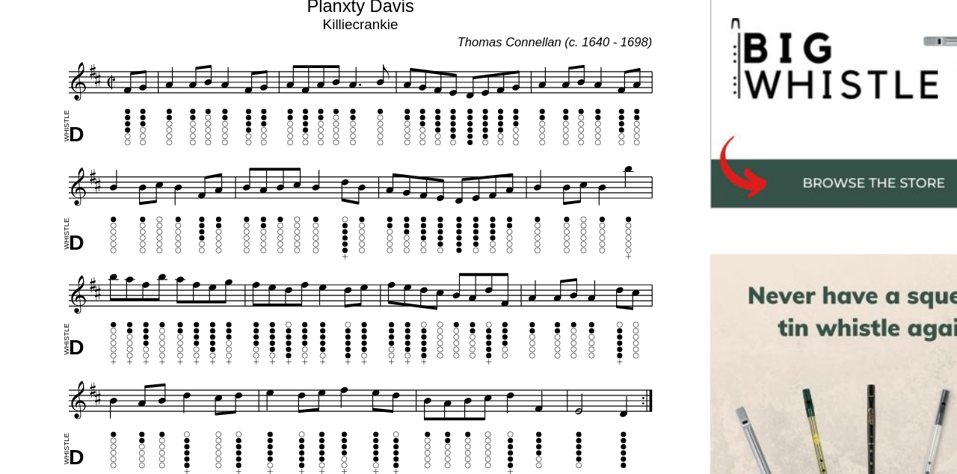
scroll to position [433, 0]
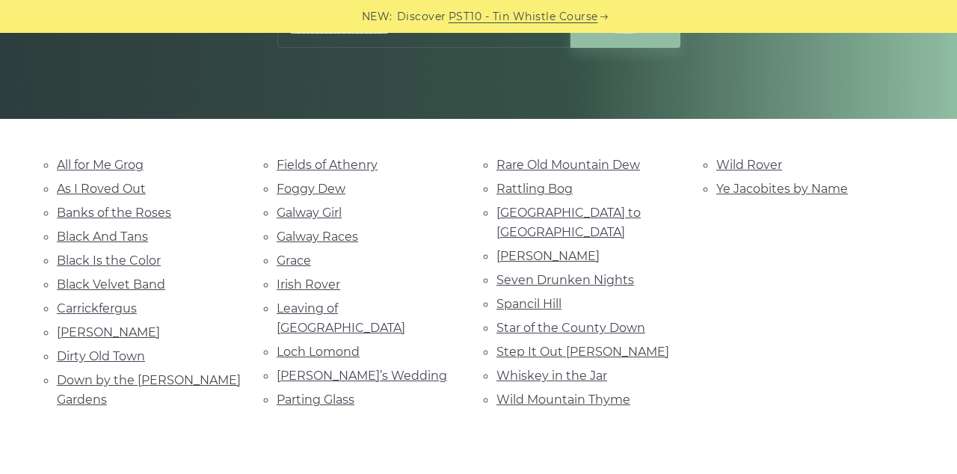
scroll to position [275, 0]
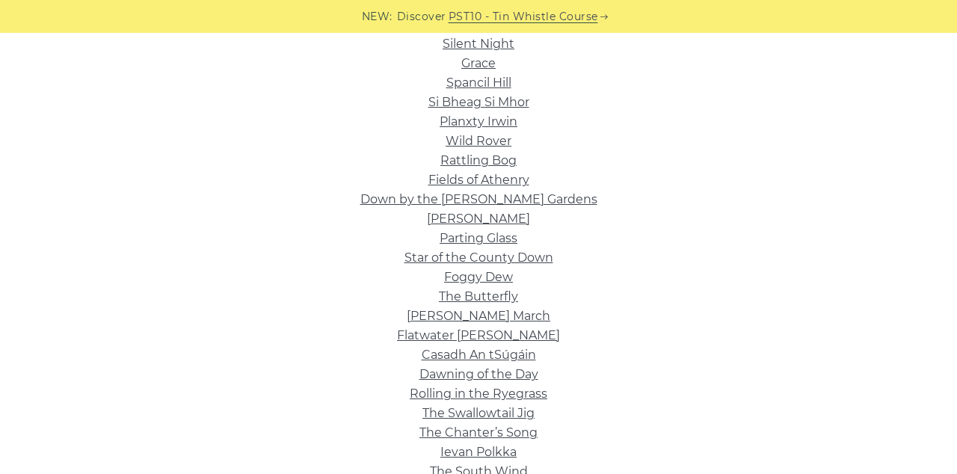
scroll to position [396, 0]
click at [522, 316] on link "[PERSON_NAME] March" at bounding box center [479, 314] width 144 height 14
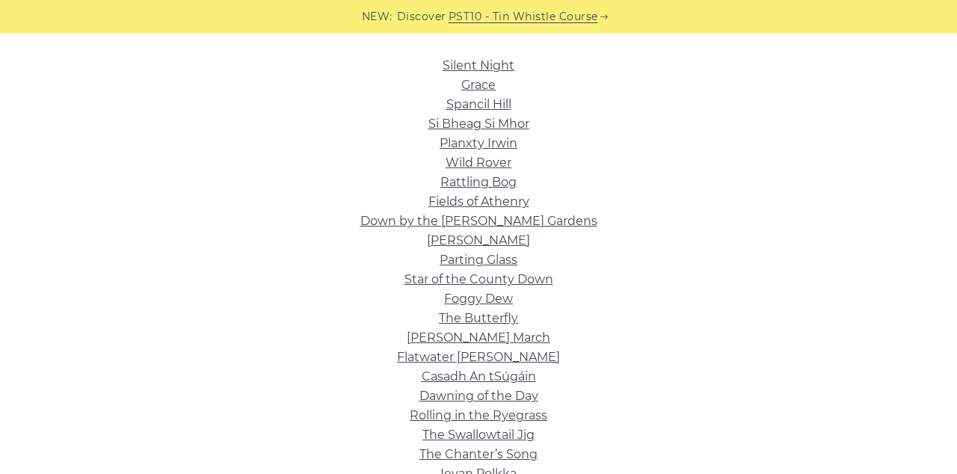
scroll to position [369, 0]
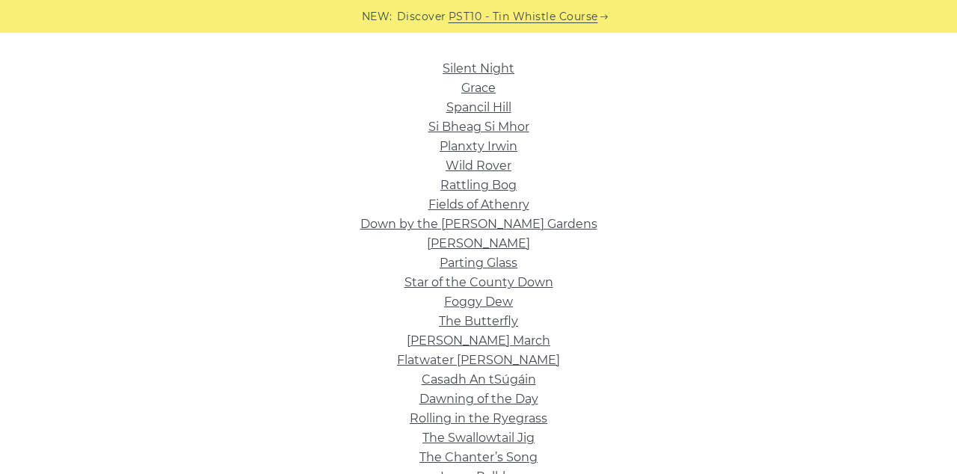
click at [548, 282] on link "Star of the County Down" at bounding box center [479, 282] width 149 height 14
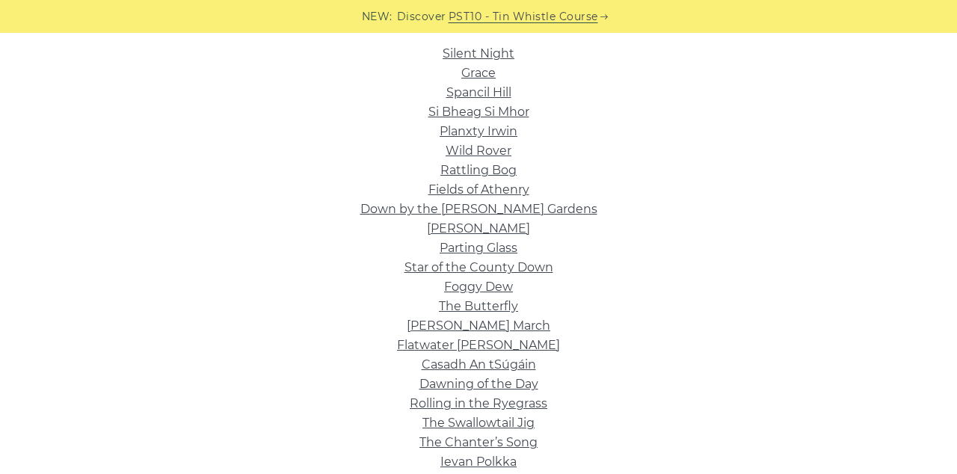
scroll to position [387, 0]
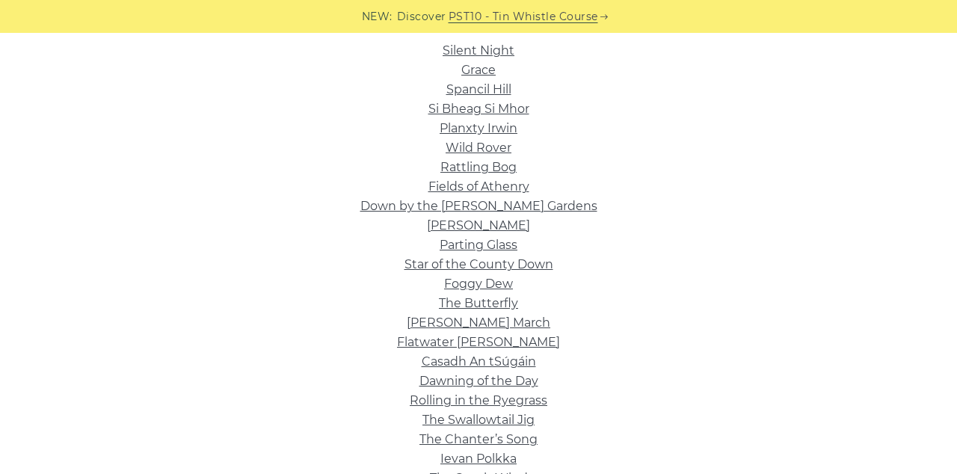
click at [521, 444] on link "The Chanter’s Song" at bounding box center [478, 439] width 118 height 14
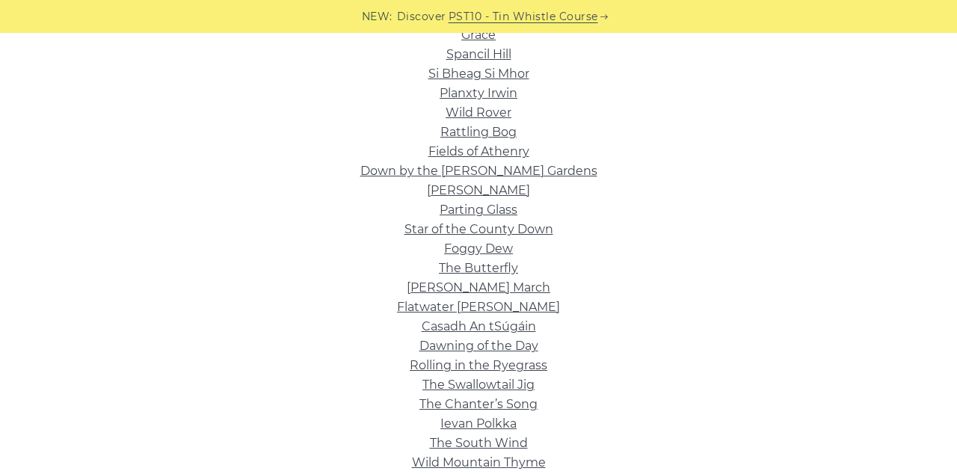
scroll to position [458, 0]
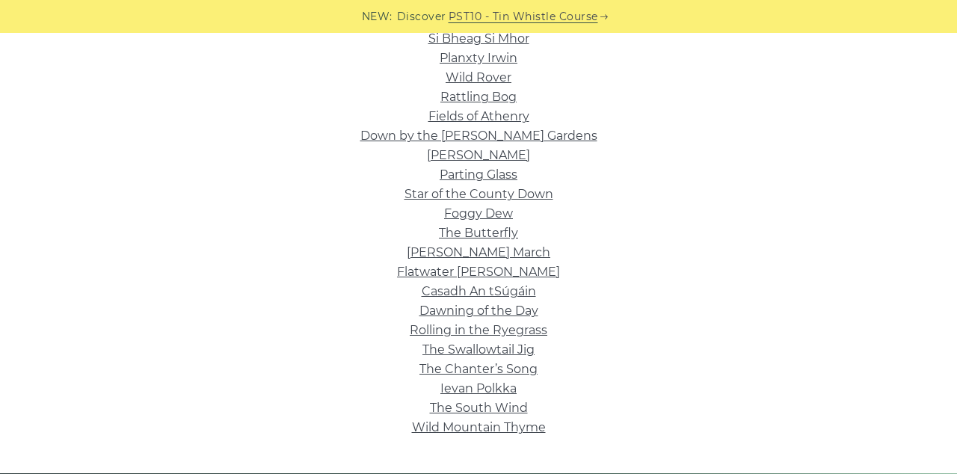
click at [491, 232] on link "The Butterfly" at bounding box center [478, 233] width 79 height 14
click at [486, 396] on link "Ievan Polkka" at bounding box center [478, 388] width 76 height 14
click at [494, 294] on link "Casadh An tSúgáin" at bounding box center [479, 291] width 114 height 14
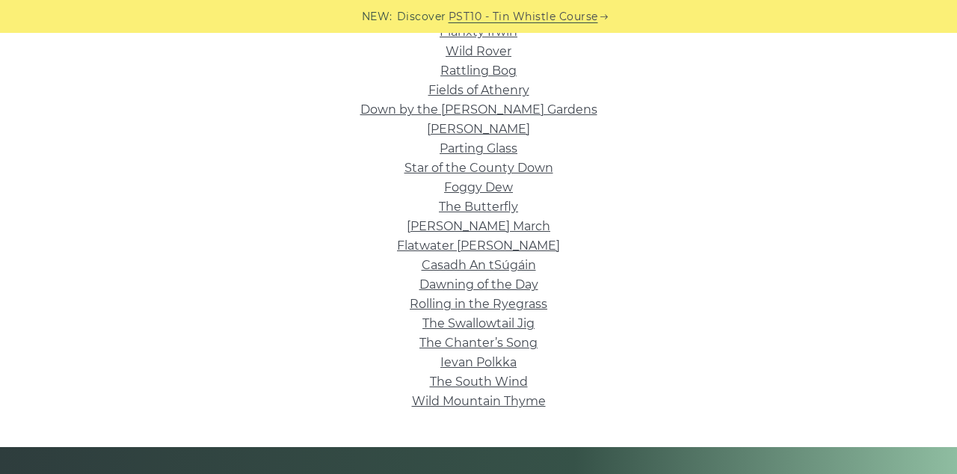
click at [510, 404] on link "Wild Mountain Thyme" at bounding box center [479, 401] width 134 height 14
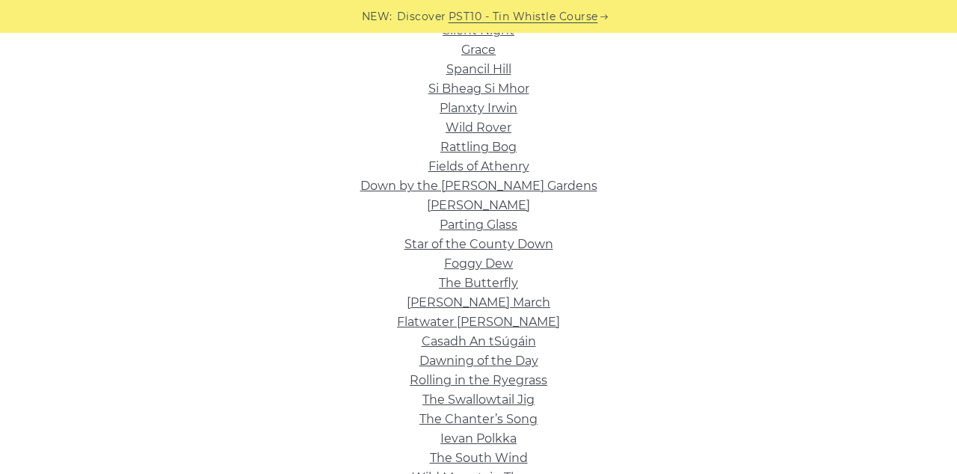
scroll to position [395, 0]
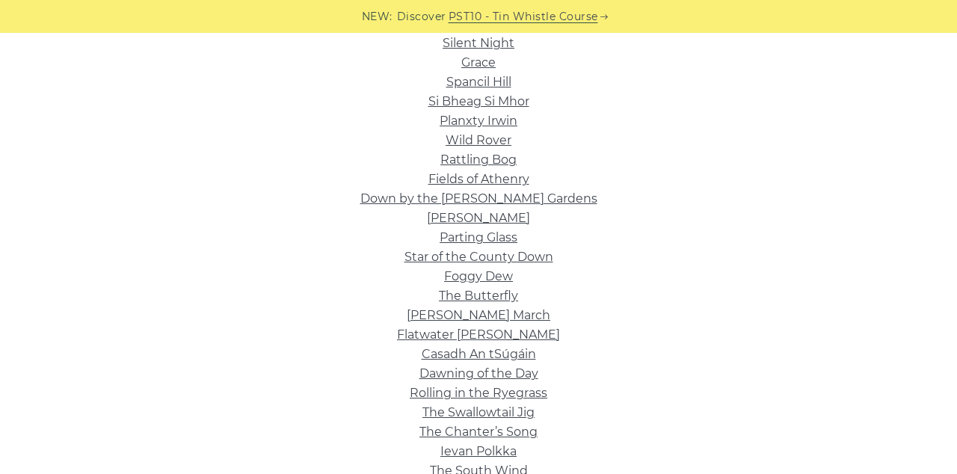
click at [480, 215] on link "Roddy Mc Corley" at bounding box center [478, 218] width 103 height 14
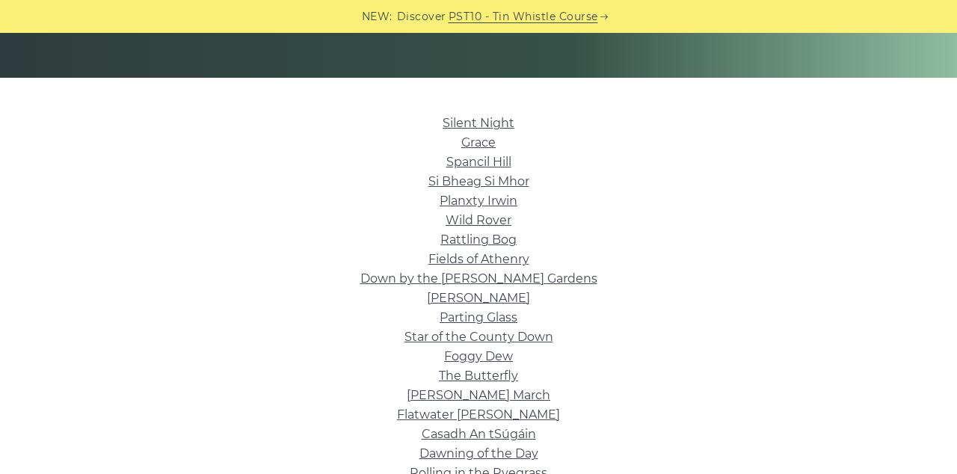
scroll to position [318, 0]
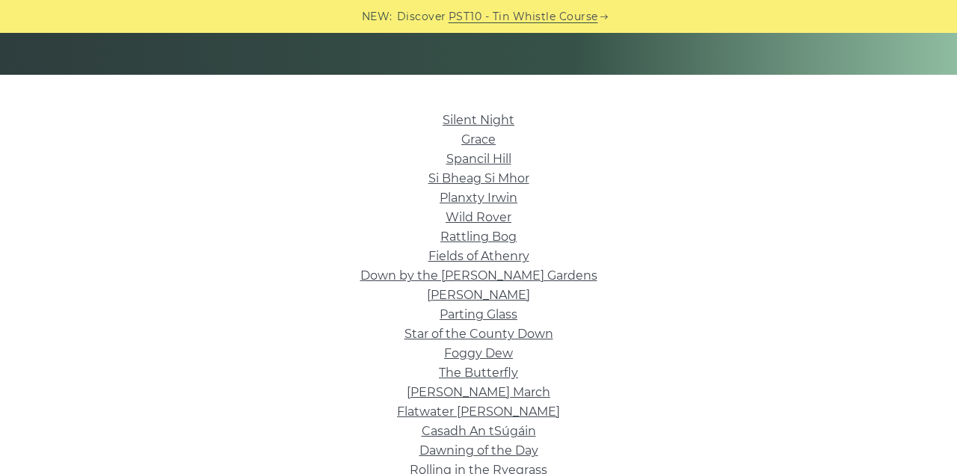
click at [495, 179] on link "Si­ Bheag Si­ Mhor" at bounding box center [478, 178] width 101 height 14
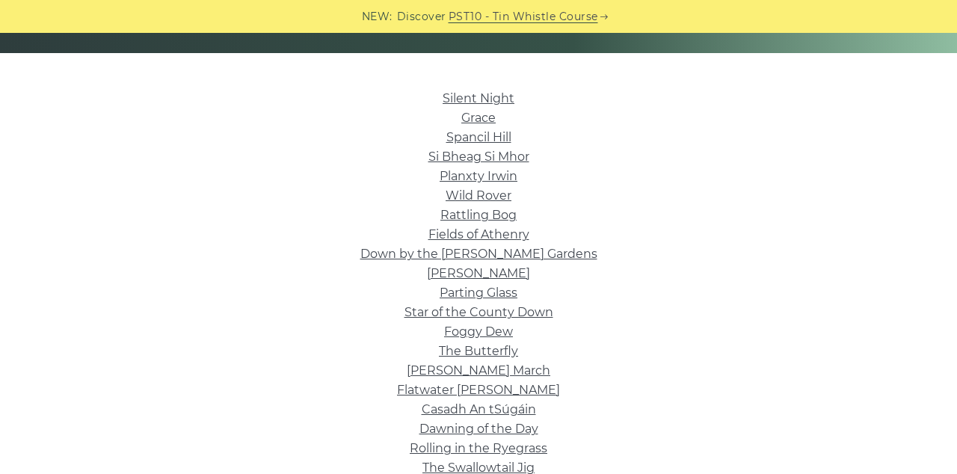
scroll to position [340, 0]
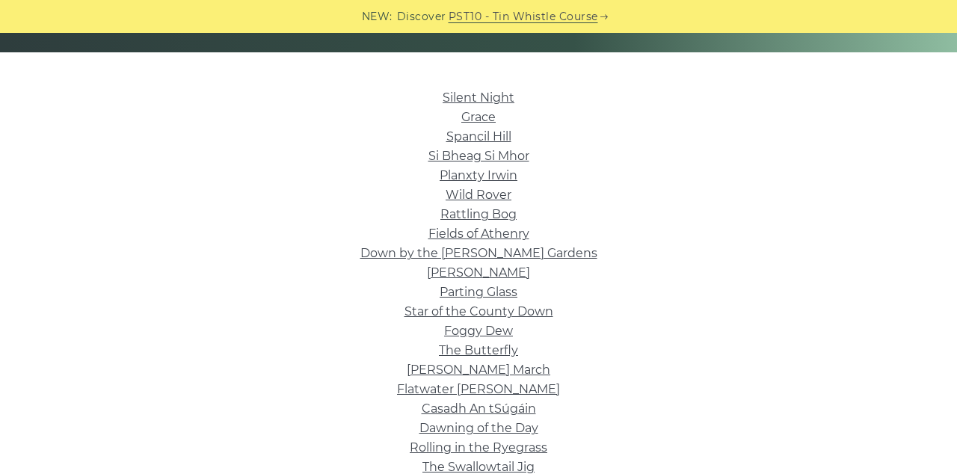
click at [488, 435] on link "Dawning of the Day" at bounding box center [478, 428] width 119 height 14
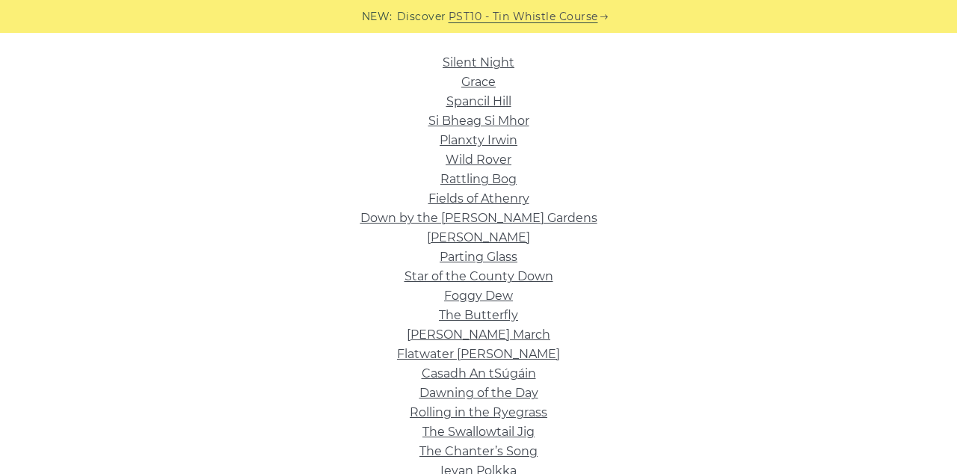
scroll to position [411, 0]
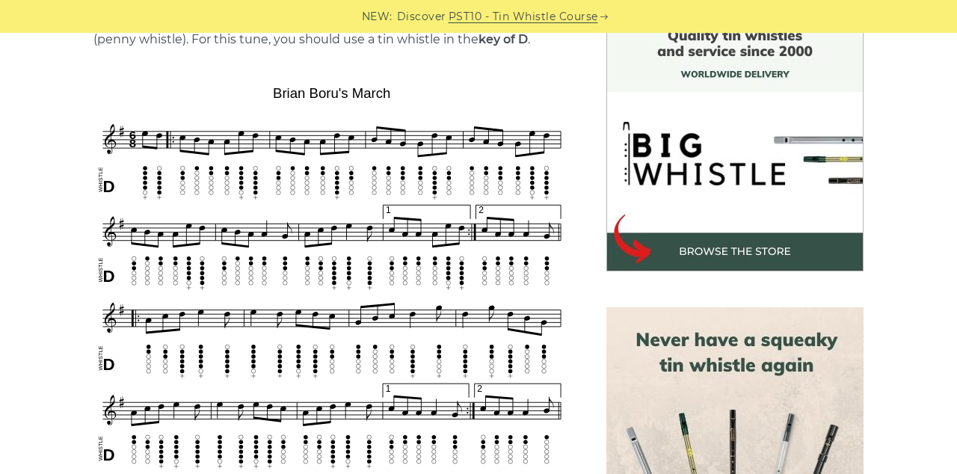
scroll to position [410, 0]
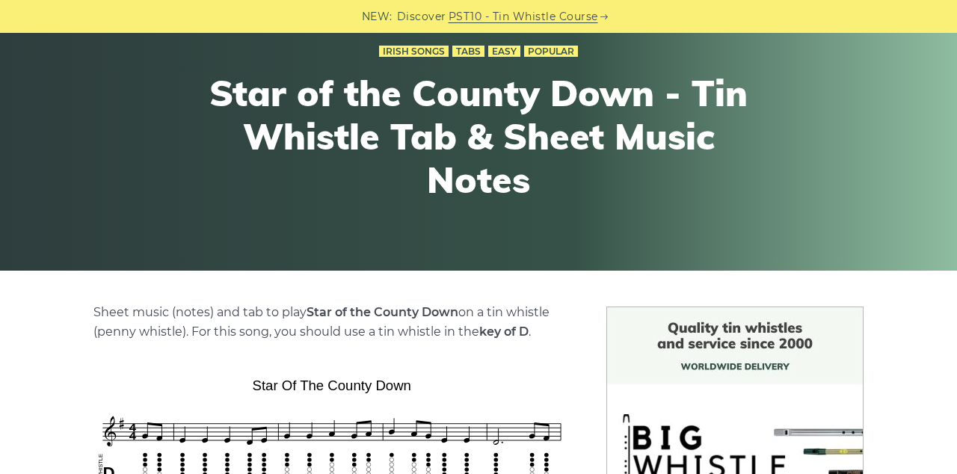
scroll to position [244, 0]
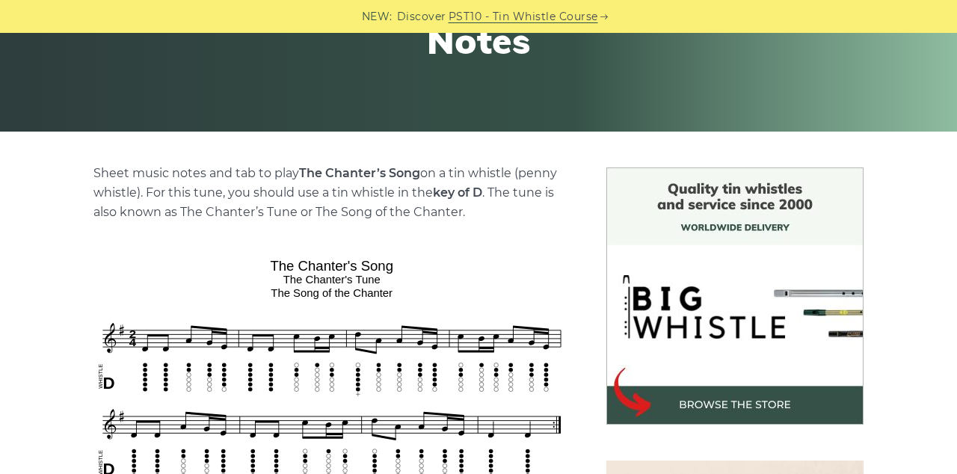
scroll to position [414, 0]
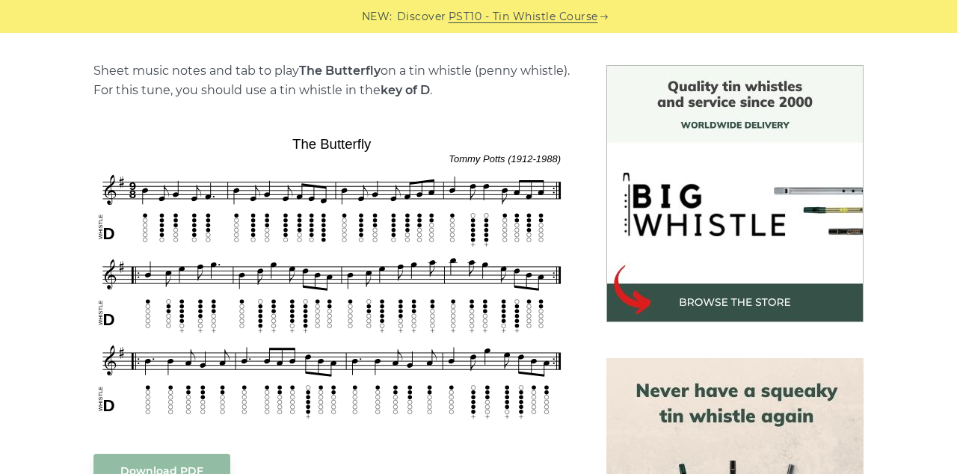
scroll to position [366, 0]
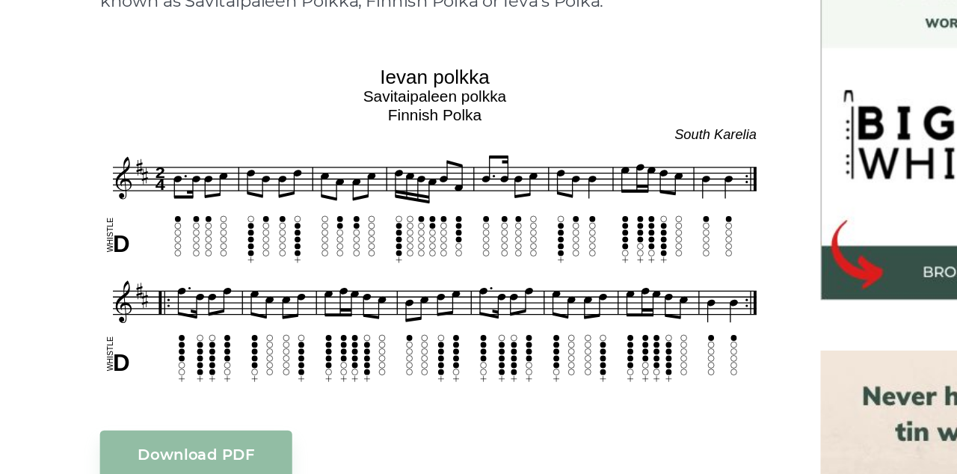
scroll to position [357, 0]
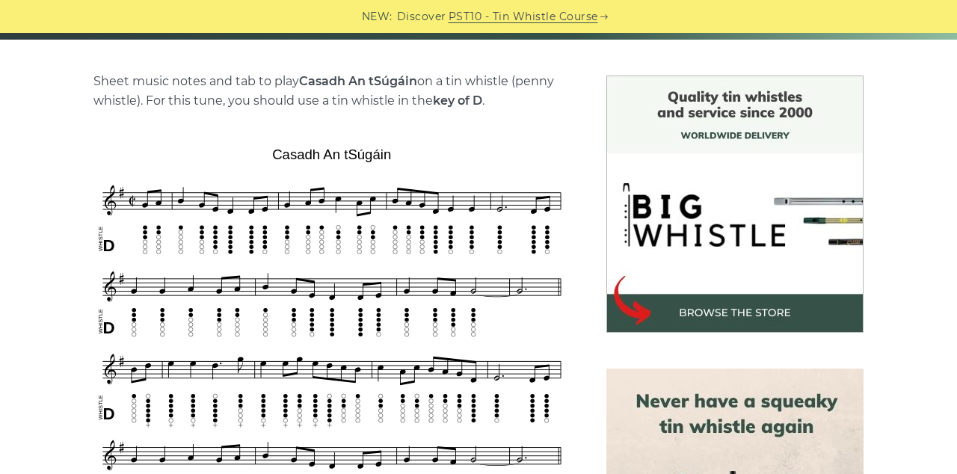
scroll to position [357, 0]
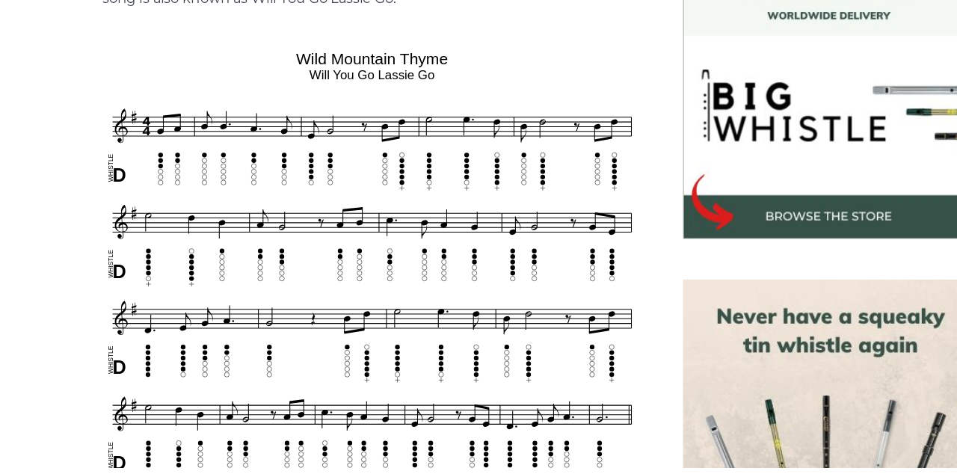
scroll to position [414, 0]
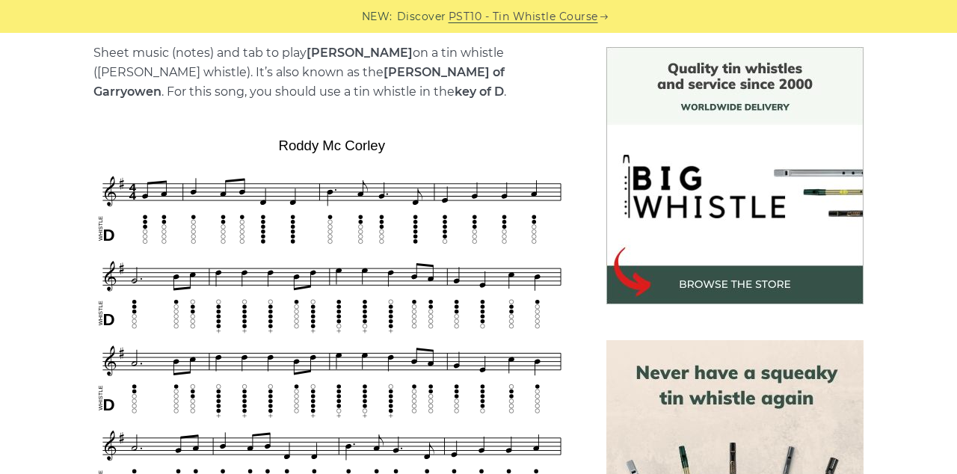
scroll to position [380, 0]
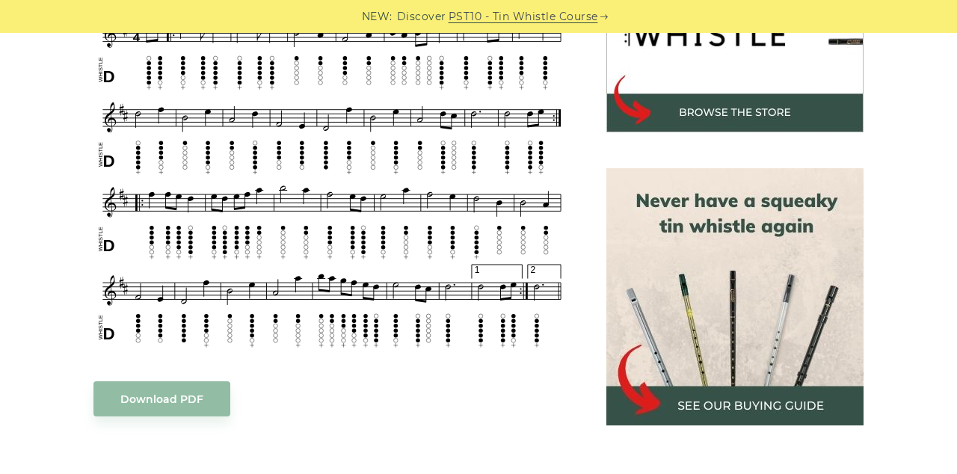
scroll to position [553, 0]
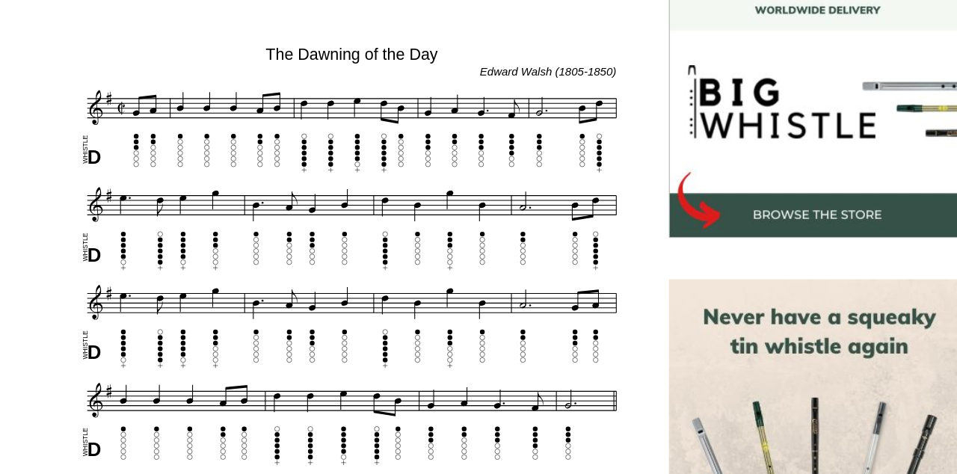
scroll to position [430, 0]
